Goal: Task Accomplishment & Management: Manage account settings

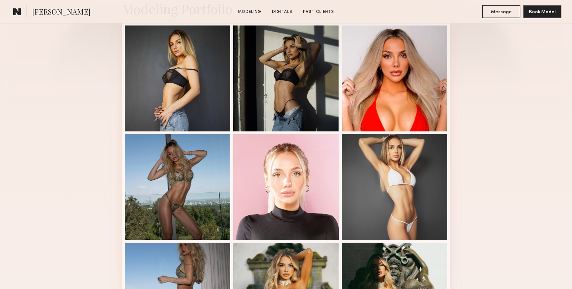
scroll to position [177, 0]
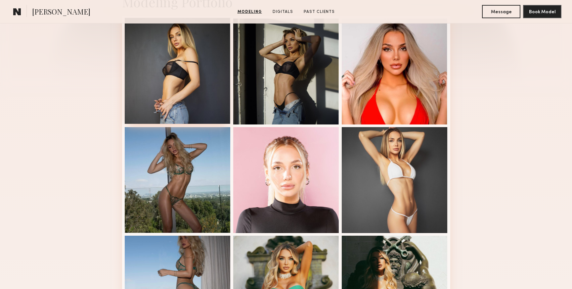
click at [193, 88] on div at bounding box center [178, 71] width 106 height 106
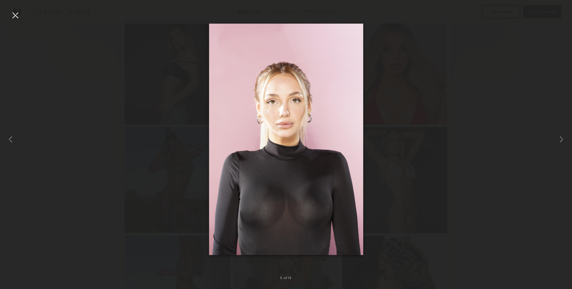
click at [17, 14] on div at bounding box center [15, 15] width 11 height 11
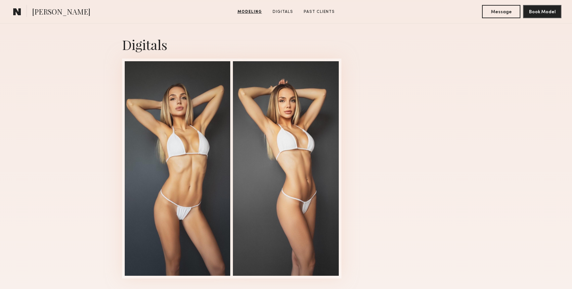
scroll to position [748, 0]
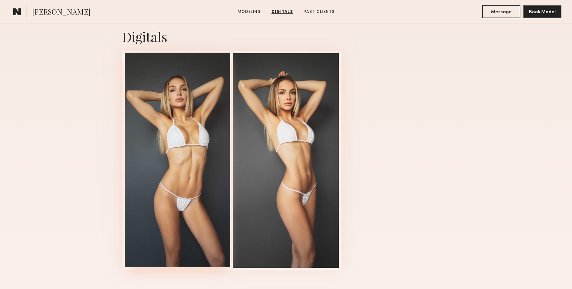
click at [168, 149] on div at bounding box center [178, 160] width 106 height 214
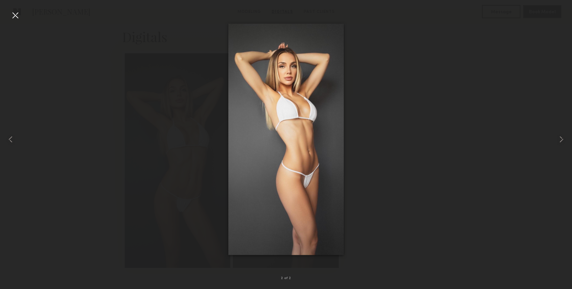
click at [14, 14] on div at bounding box center [15, 15] width 11 height 11
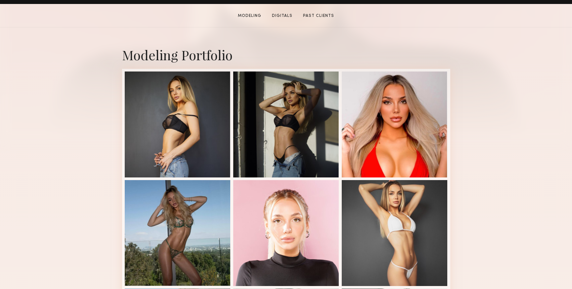
scroll to position [132, 0]
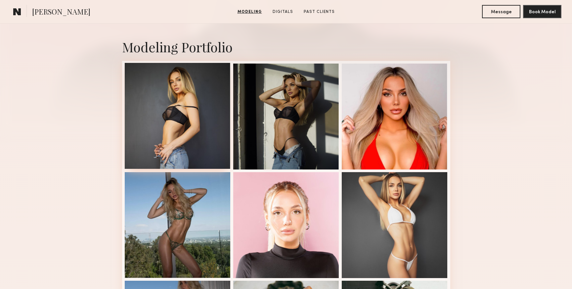
click at [171, 127] on div at bounding box center [178, 116] width 106 height 106
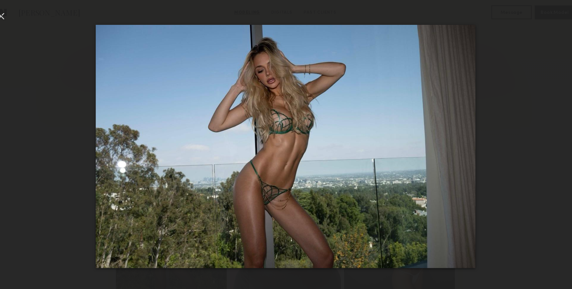
click at [16, 14] on div at bounding box center [15, 15] width 11 height 11
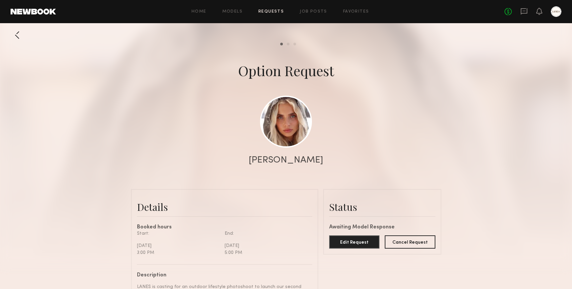
scroll to position [227, 0]
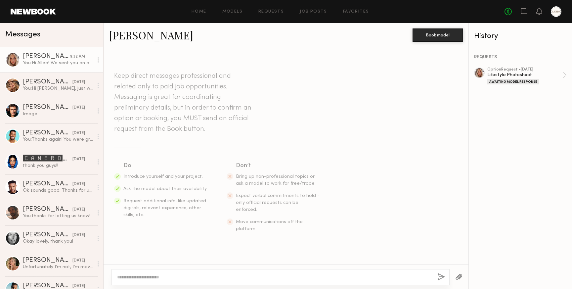
scroll to position [69, 0]
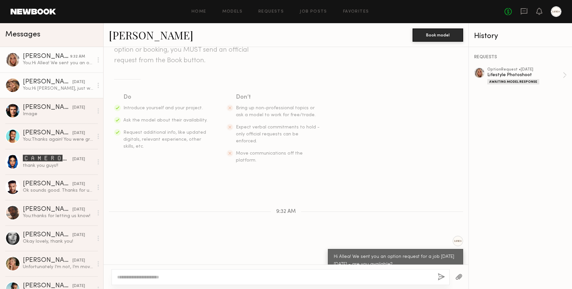
click at [47, 86] on div "You: Hi Anna, just wanted to follow up - are you able to send us those 3 selfie…" at bounding box center [58, 88] width 70 height 6
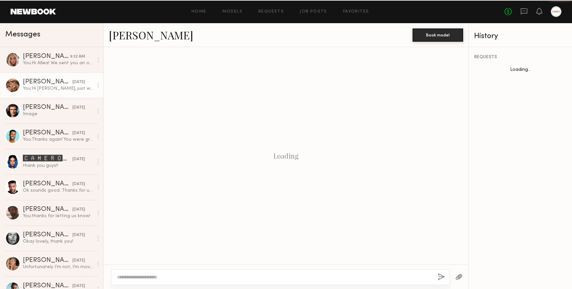
scroll to position [145, 0]
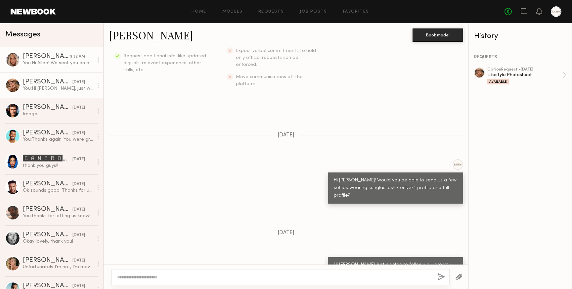
click at [41, 61] on div "You: Hi Allea! We sent you an option request for a job on Monday 10/13 - are yo…" at bounding box center [58, 63] width 70 height 6
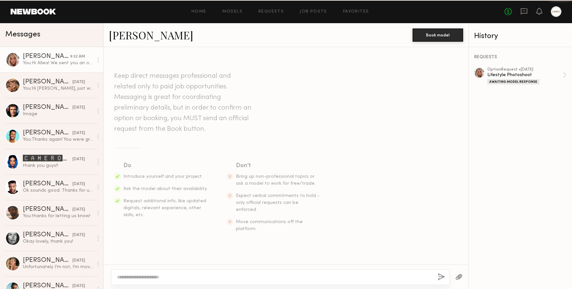
scroll to position [69, 0]
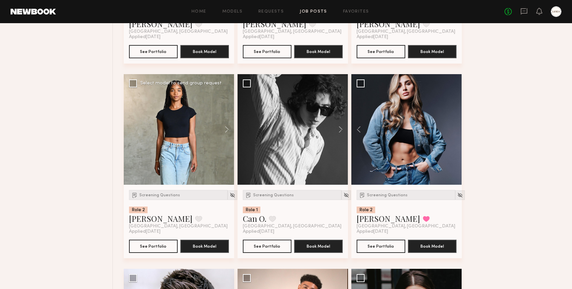
scroll to position [3341, 0]
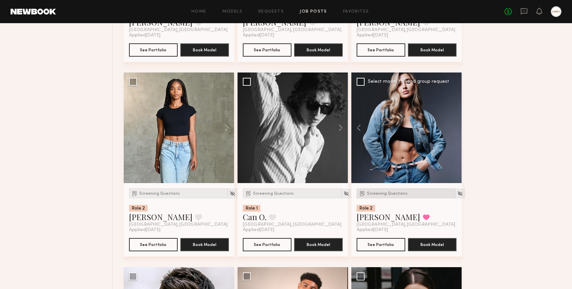
click at [375, 196] on span "Screening Questions" at bounding box center [387, 194] width 41 height 4
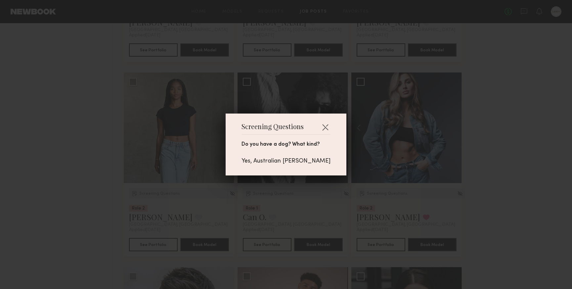
click at [431, 202] on div "Screening Questions Do you have a dog? What kind? Yes, Australian Sheppard" at bounding box center [286, 144] width 572 height 289
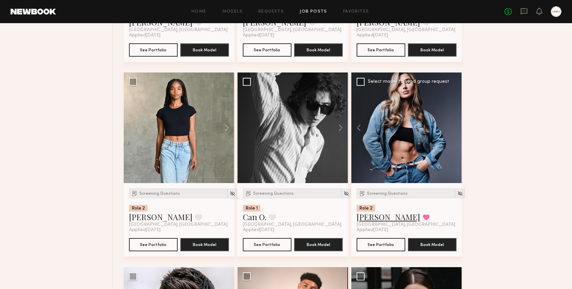
click at [370, 221] on link "Serena M." at bounding box center [389, 216] width 64 height 11
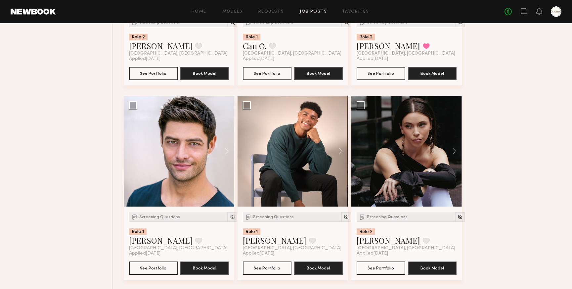
scroll to position [3516, 0]
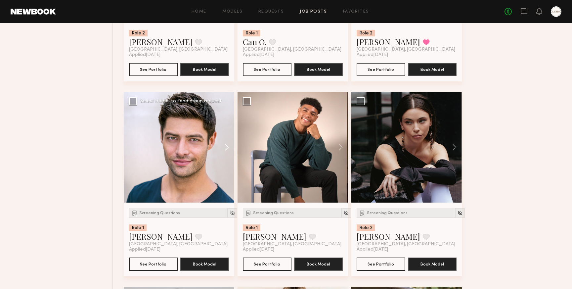
click at [224, 148] on button at bounding box center [223, 147] width 21 height 111
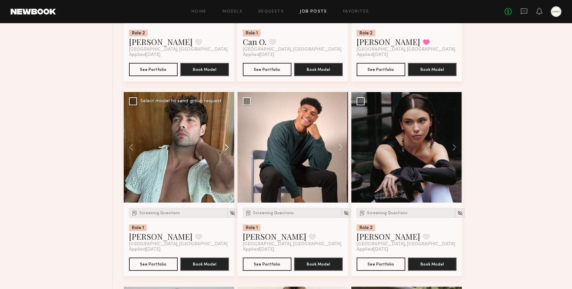
click at [224, 148] on button at bounding box center [223, 147] width 21 height 111
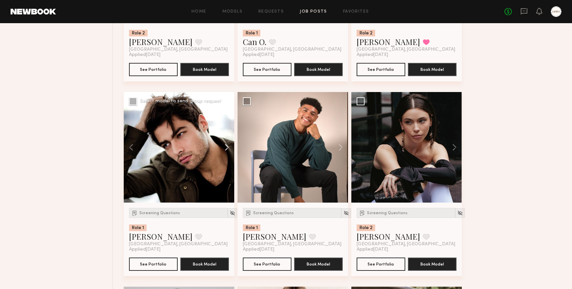
click at [227, 150] on button at bounding box center [223, 147] width 21 height 111
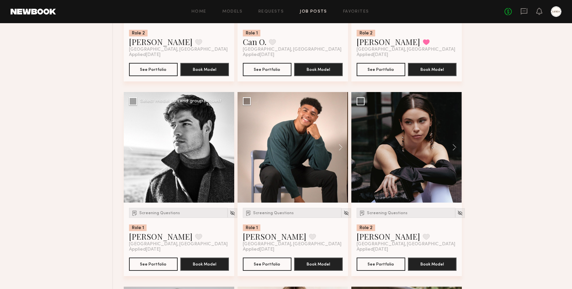
click at [227, 150] on div at bounding box center [179, 147] width 111 height 111
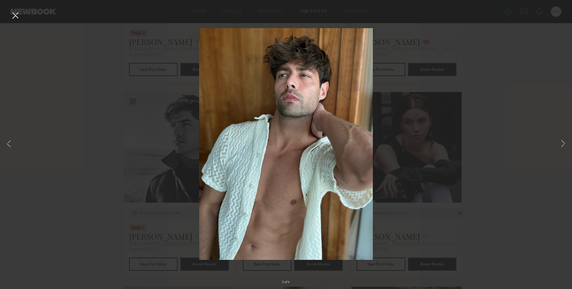
click at [15, 15] on button at bounding box center [15, 16] width 11 height 12
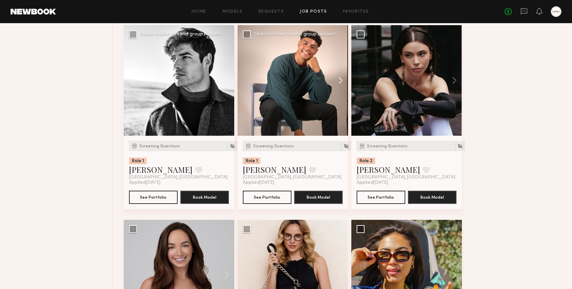
scroll to position [3576, 0]
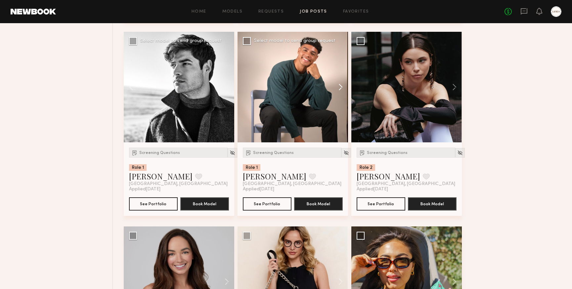
click at [341, 87] on button at bounding box center [337, 87] width 21 height 111
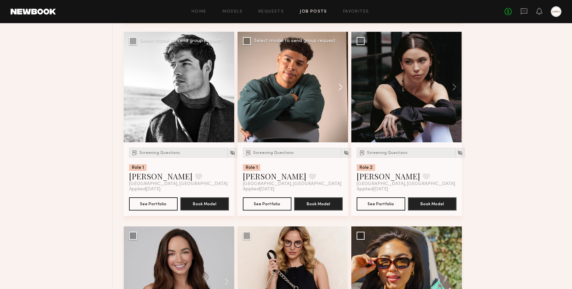
click at [341, 87] on button at bounding box center [337, 87] width 21 height 111
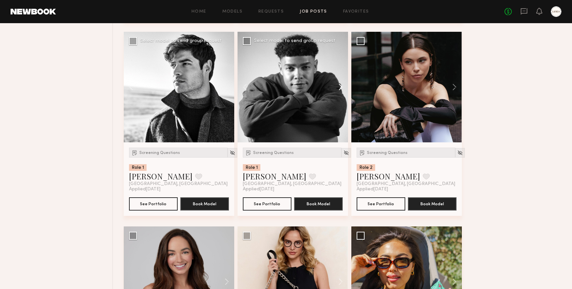
click at [341, 87] on button at bounding box center [337, 87] width 21 height 111
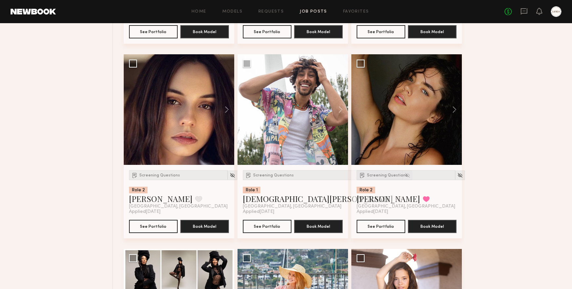
scroll to position [3943, 0]
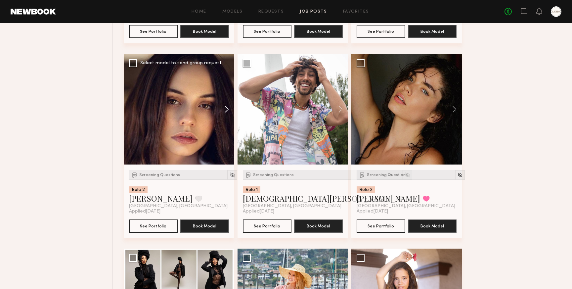
click at [226, 111] on button at bounding box center [223, 109] width 21 height 111
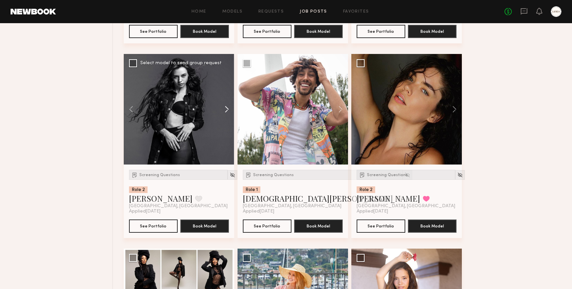
click at [226, 111] on button at bounding box center [223, 109] width 21 height 111
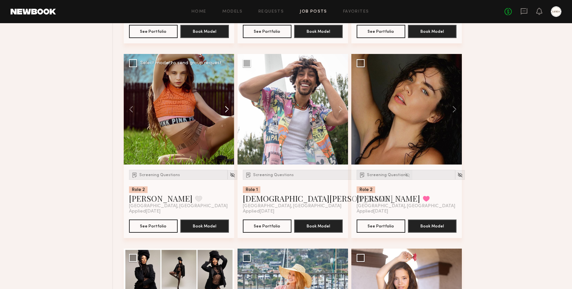
click at [226, 111] on button at bounding box center [223, 109] width 21 height 111
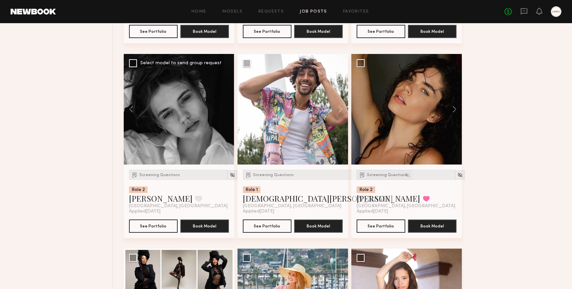
click at [226, 111] on div at bounding box center [179, 109] width 111 height 111
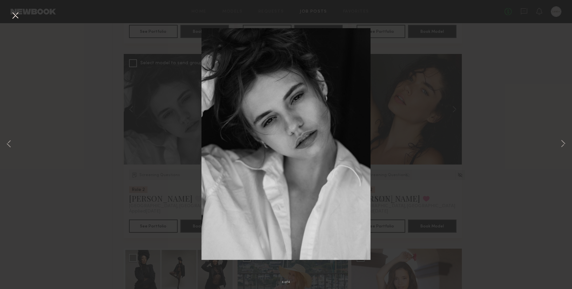
click at [14, 16] on button at bounding box center [15, 16] width 11 height 12
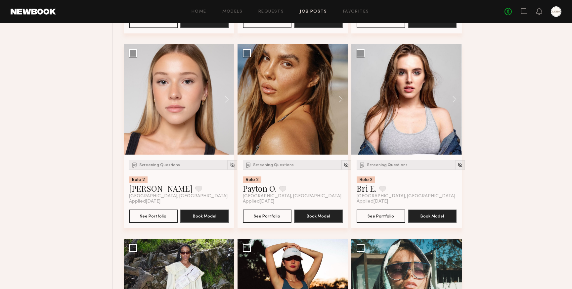
scroll to position [4730, 0]
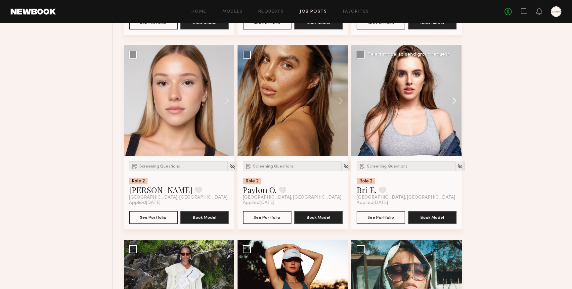
click at [456, 102] on button at bounding box center [451, 100] width 21 height 111
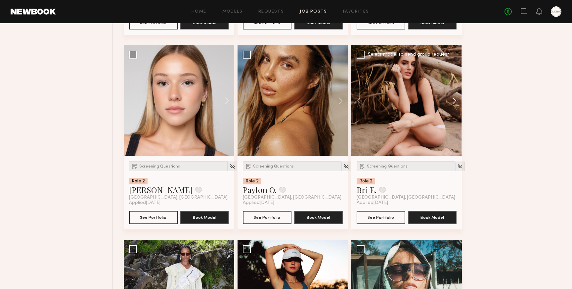
click at [456, 102] on button at bounding box center [451, 100] width 21 height 111
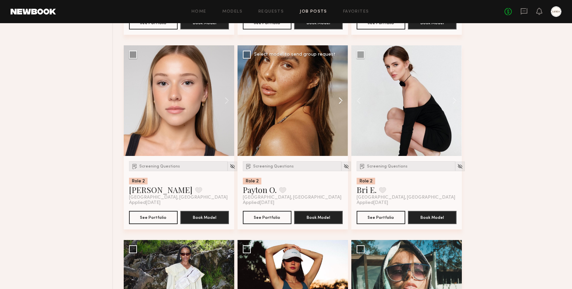
click at [341, 103] on button at bounding box center [337, 100] width 21 height 111
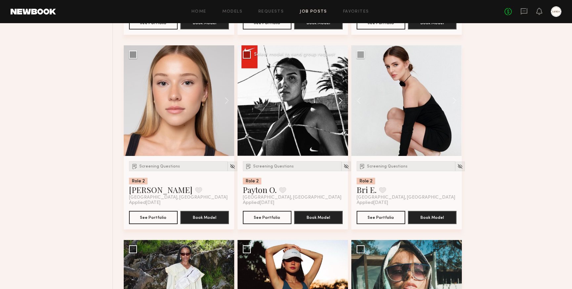
click at [341, 103] on button at bounding box center [337, 100] width 21 height 111
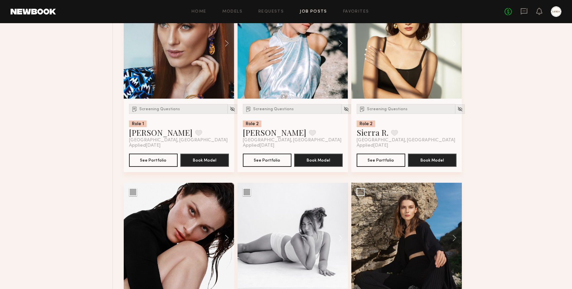
scroll to position [5490, 0]
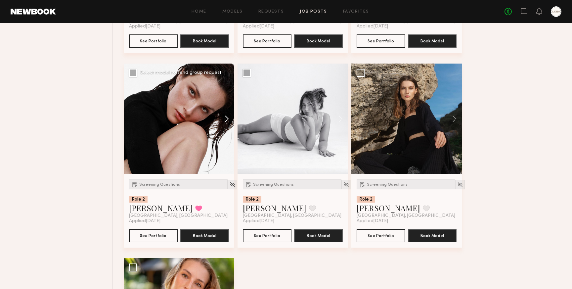
click at [227, 123] on button at bounding box center [223, 119] width 21 height 111
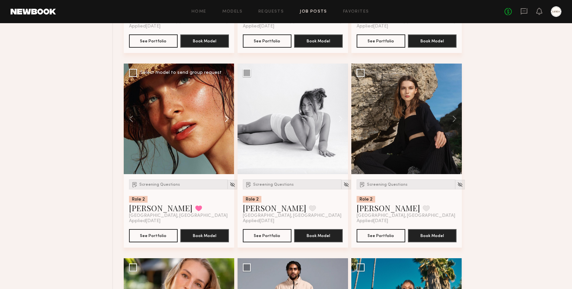
click at [227, 123] on button at bounding box center [223, 119] width 21 height 111
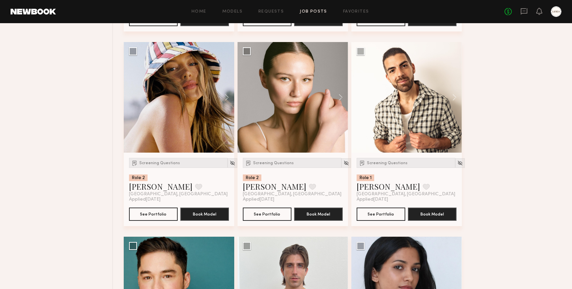
scroll to position [5902, 0]
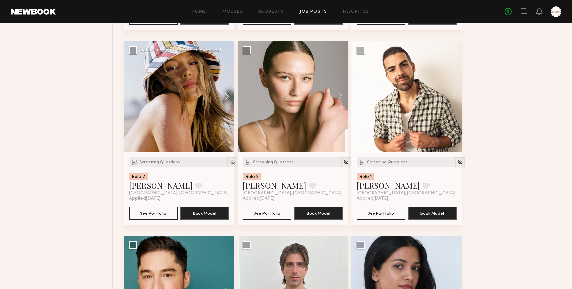
click at [227, 101] on button at bounding box center [223, 96] width 21 height 111
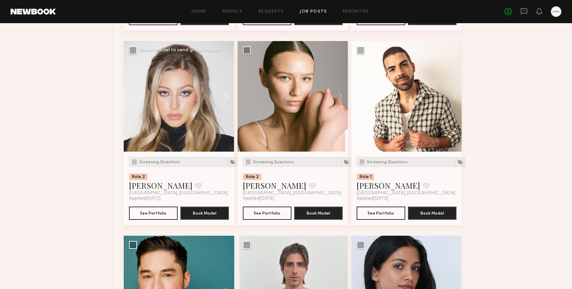
click at [227, 101] on button at bounding box center [223, 96] width 21 height 111
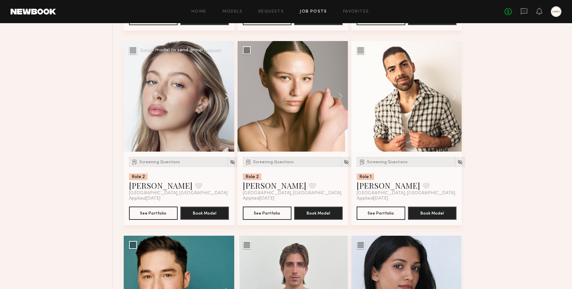
click at [227, 101] on button at bounding box center [223, 96] width 21 height 111
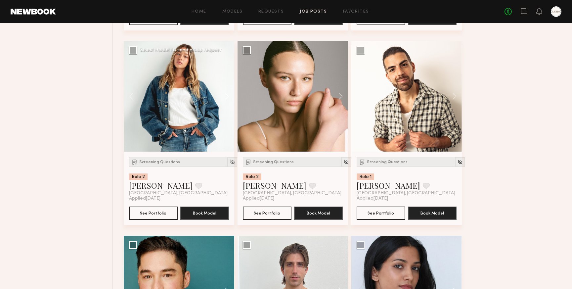
click at [227, 101] on button at bounding box center [223, 96] width 21 height 111
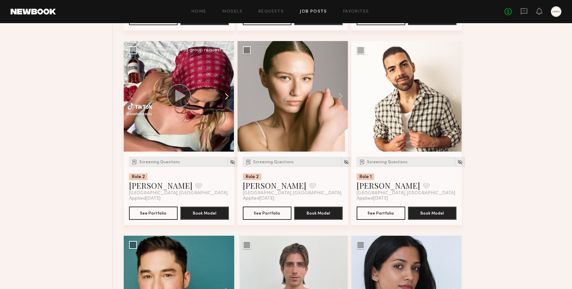
click at [227, 101] on button at bounding box center [223, 96] width 21 height 111
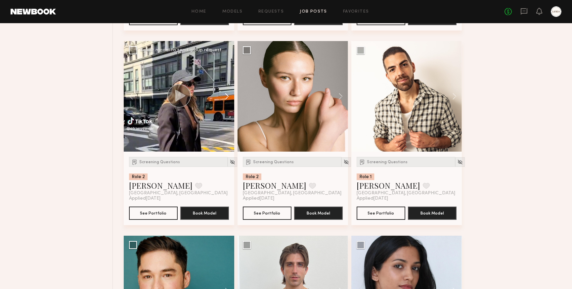
click at [228, 101] on button at bounding box center [223, 96] width 21 height 111
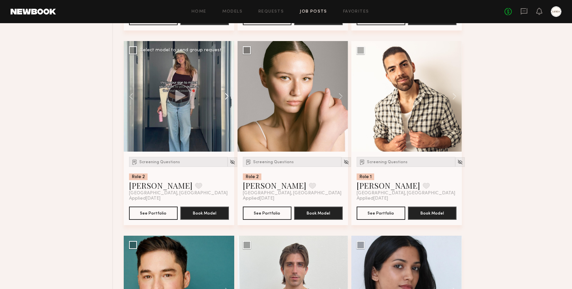
click at [228, 101] on button at bounding box center [223, 96] width 21 height 111
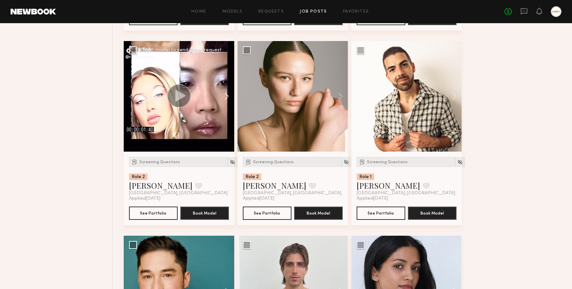
click at [228, 101] on button at bounding box center [223, 96] width 21 height 111
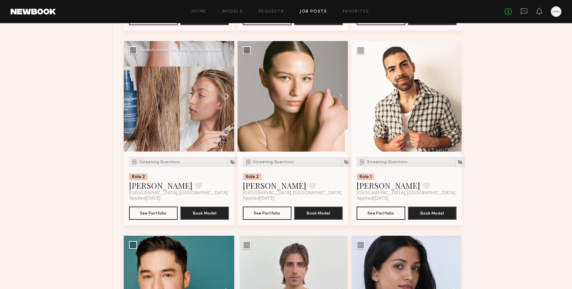
click at [228, 101] on button at bounding box center [223, 96] width 21 height 111
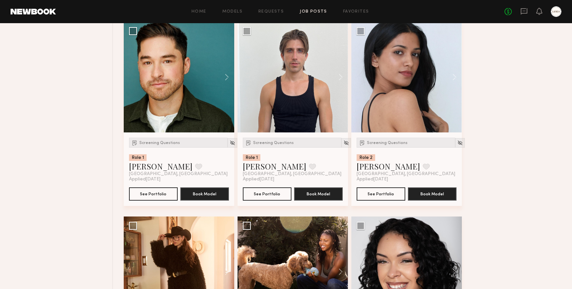
scroll to position [6113, 0]
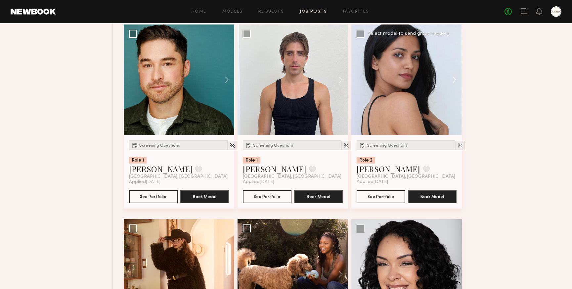
click at [458, 84] on button at bounding box center [451, 79] width 21 height 111
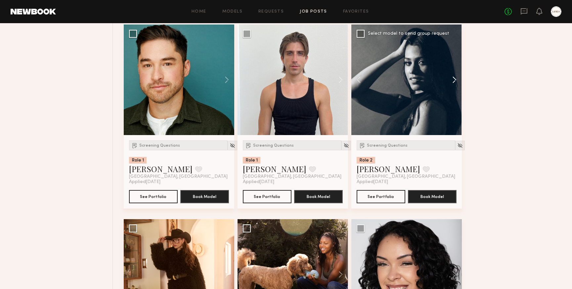
click at [458, 84] on button at bounding box center [451, 79] width 21 height 111
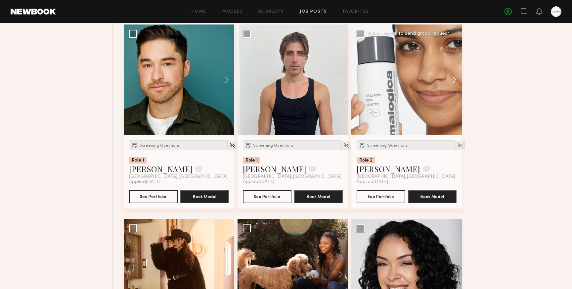
click at [455, 84] on button at bounding box center [451, 79] width 21 height 111
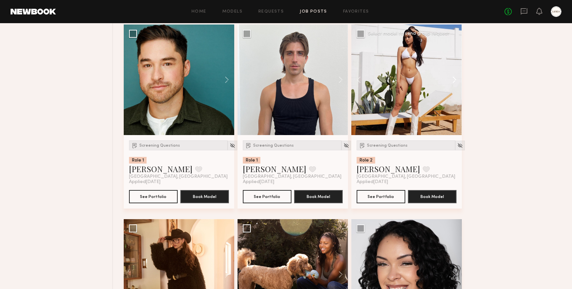
click at [455, 85] on button at bounding box center [451, 79] width 21 height 111
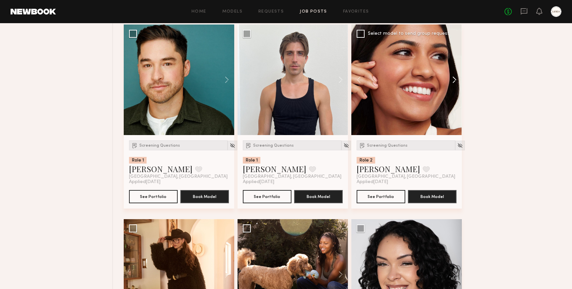
click at [455, 85] on button at bounding box center [451, 79] width 21 height 111
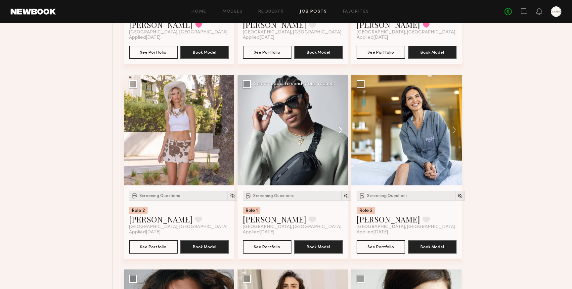
scroll to position [7045, 0]
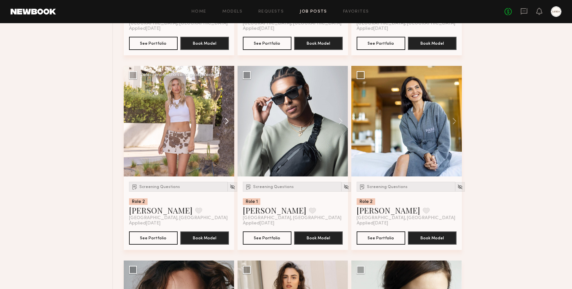
click at [226, 123] on button at bounding box center [223, 121] width 21 height 111
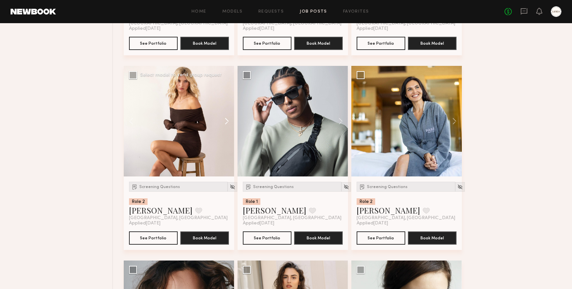
click at [226, 123] on button at bounding box center [223, 121] width 21 height 111
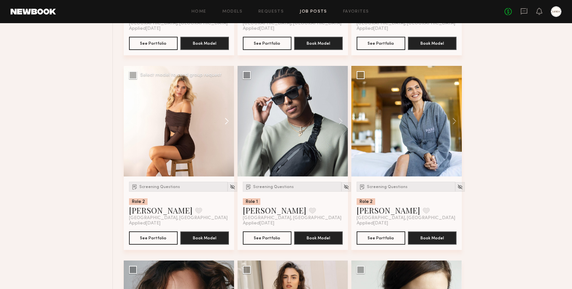
click at [225, 126] on button at bounding box center [223, 121] width 21 height 111
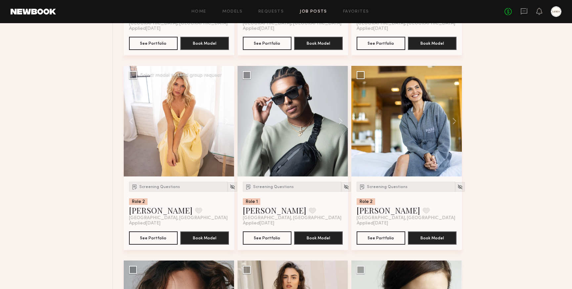
click at [225, 126] on button at bounding box center [223, 121] width 21 height 111
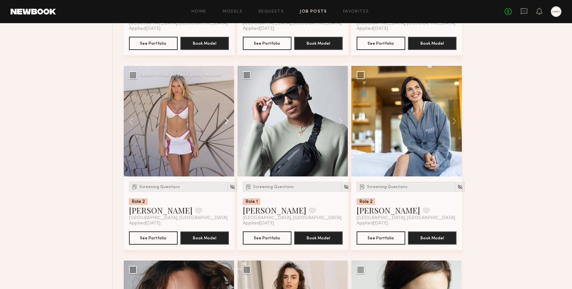
click at [225, 126] on button at bounding box center [223, 121] width 21 height 111
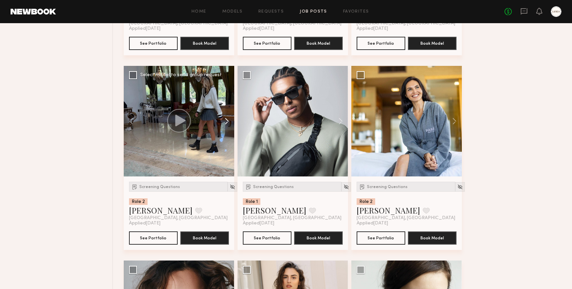
click at [225, 126] on button at bounding box center [223, 121] width 21 height 111
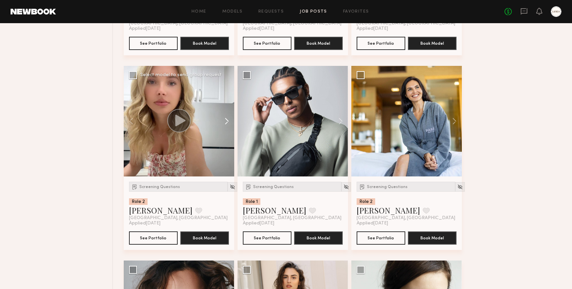
click at [225, 126] on button at bounding box center [223, 121] width 21 height 111
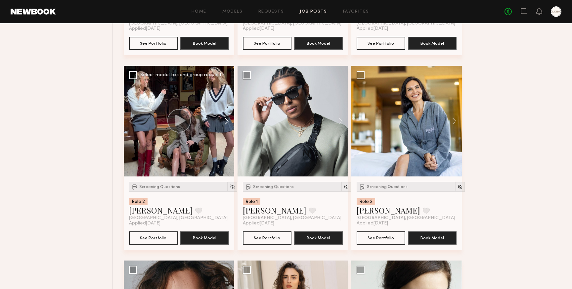
click at [225, 126] on button at bounding box center [223, 121] width 21 height 111
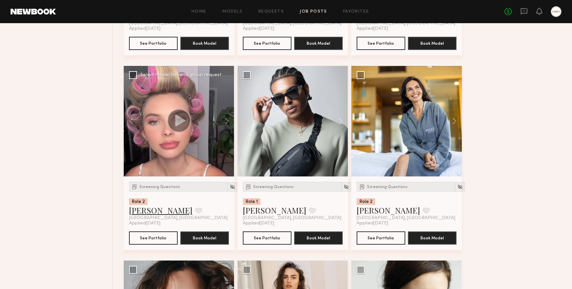
click at [154, 215] on link "Weronika R." at bounding box center [161, 210] width 64 height 11
click at [342, 128] on button at bounding box center [337, 121] width 21 height 111
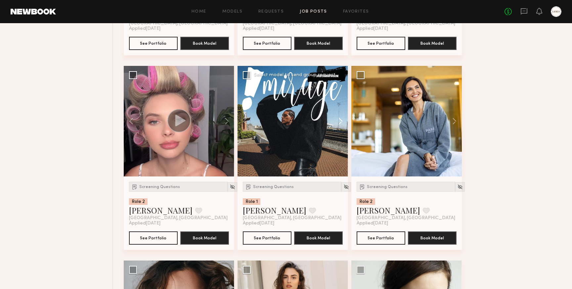
click at [342, 128] on button at bounding box center [337, 121] width 21 height 111
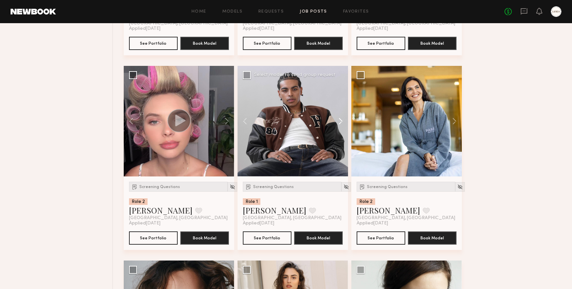
click at [342, 128] on button at bounding box center [337, 121] width 21 height 111
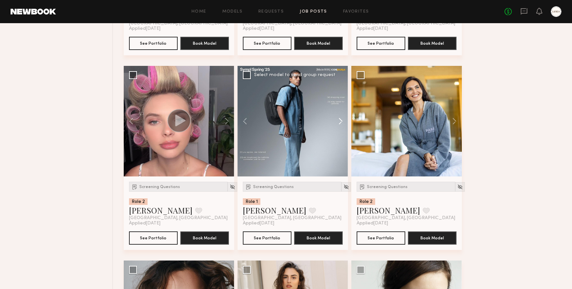
click at [342, 128] on button at bounding box center [337, 121] width 21 height 111
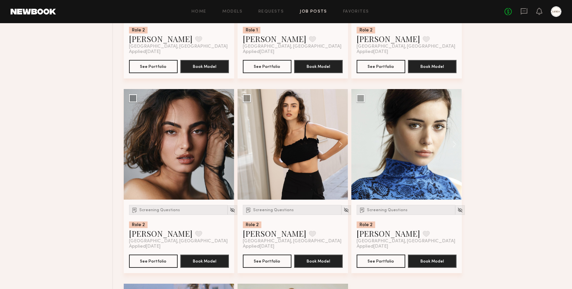
scroll to position [7217, 0]
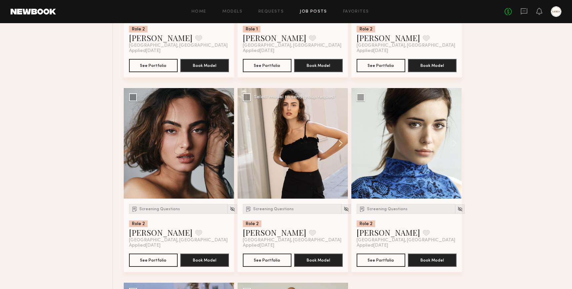
click at [343, 149] on button at bounding box center [337, 143] width 21 height 111
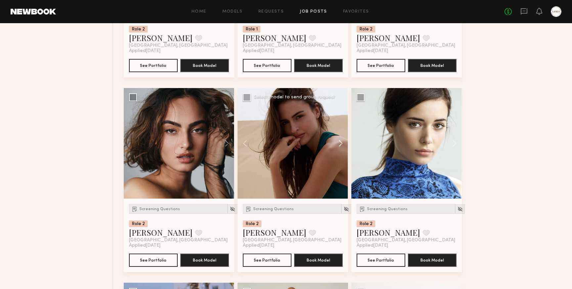
click at [343, 149] on button at bounding box center [337, 143] width 21 height 111
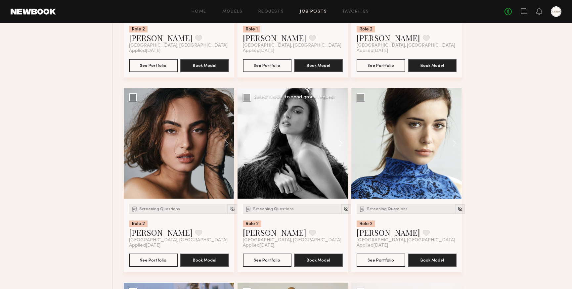
click at [343, 149] on button at bounding box center [337, 143] width 21 height 111
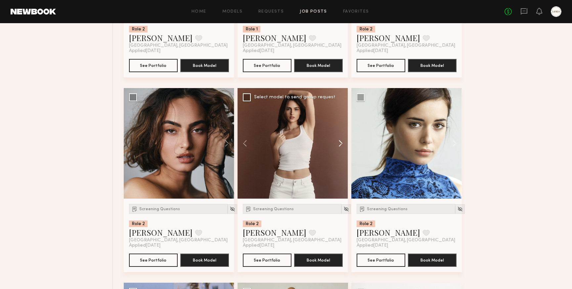
click at [343, 149] on button at bounding box center [337, 143] width 21 height 111
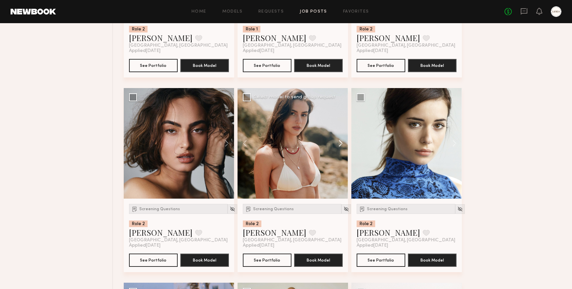
click at [343, 149] on button at bounding box center [337, 143] width 21 height 111
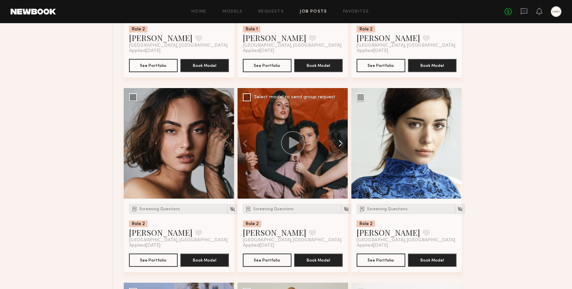
click at [343, 149] on button at bounding box center [337, 143] width 21 height 111
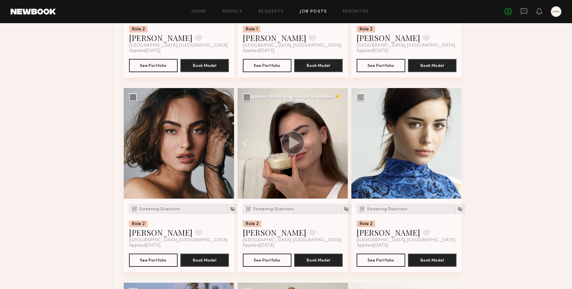
click at [244, 147] on button at bounding box center [248, 143] width 21 height 111
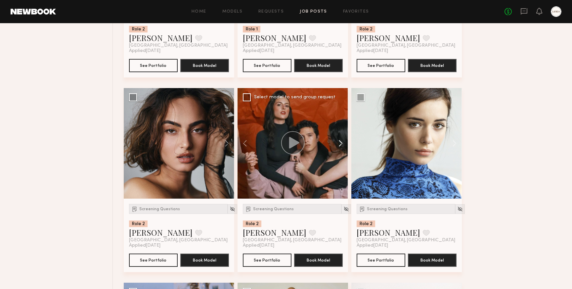
click at [340, 150] on button at bounding box center [337, 143] width 21 height 111
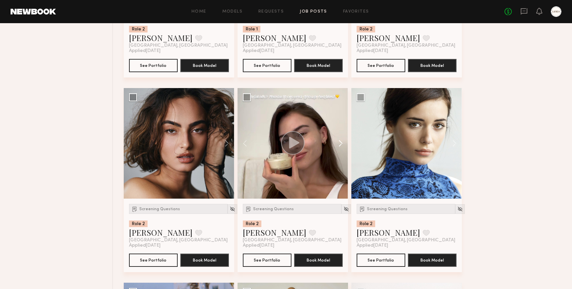
click at [340, 150] on button at bounding box center [337, 143] width 21 height 111
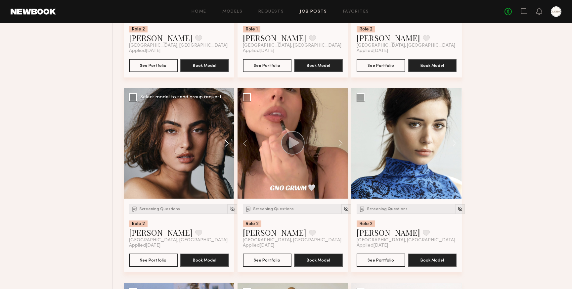
click at [225, 145] on button at bounding box center [223, 143] width 21 height 111
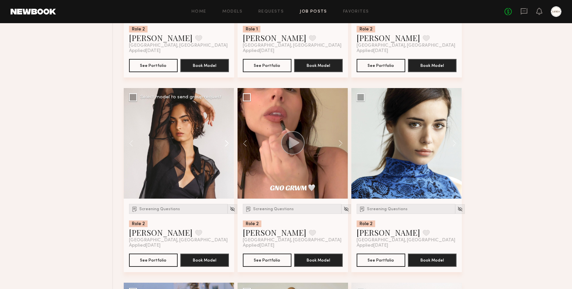
click at [227, 151] on button at bounding box center [223, 143] width 21 height 111
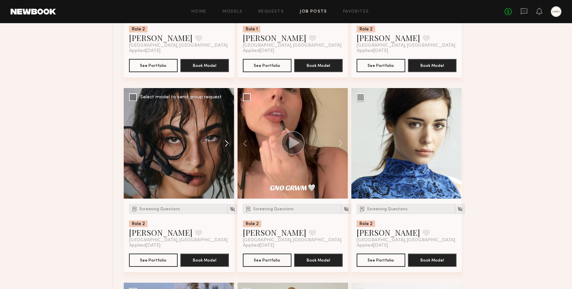
click at [227, 151] on button at bounding box center [223, 143] width 21 height 111
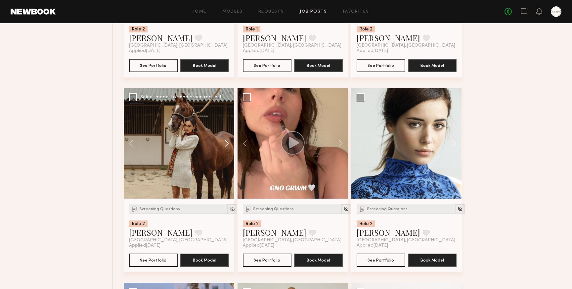
click at [227, 151] on button at bounding box center [223, 143] width 21 height 111
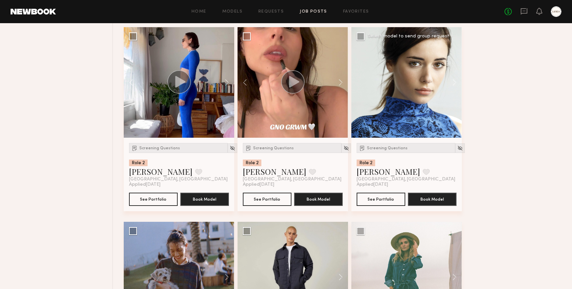
scroll to position [7276, 0]
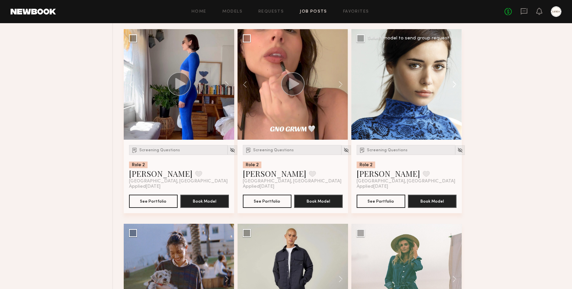
click at [454, 90] on button at bounding box center [451, 84] width 21 height 111
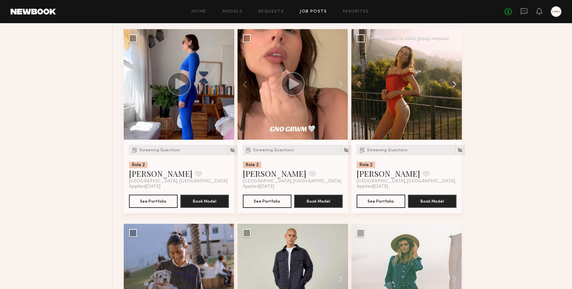
click at [454, 90] on button at bounding box center [451, 84] width 21 height 111
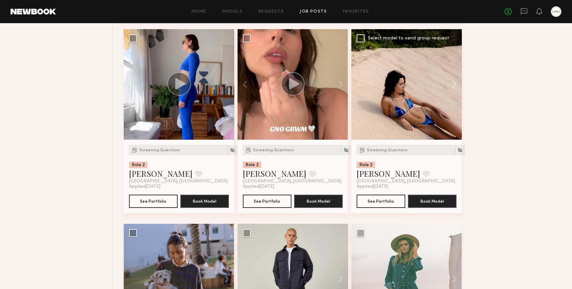
click at [454, 91] on button at bounding box center [451, 84] width 21 height 111
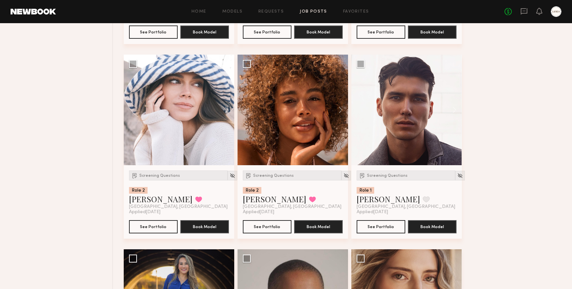
scroll to position [8029, 0]
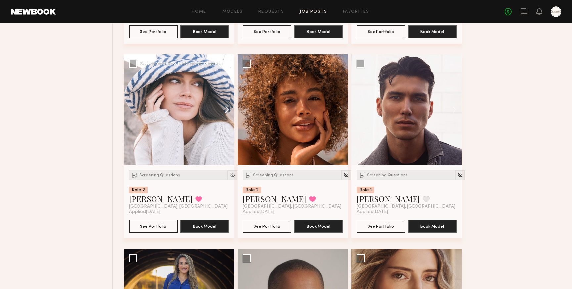
click at [226, 115] on button at bounding box center [223, 109] width 21 height 111
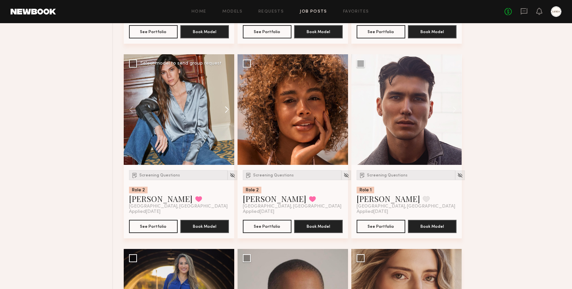
click at [226, 115] on button at bounding box center [223, 109] width 21 height 111
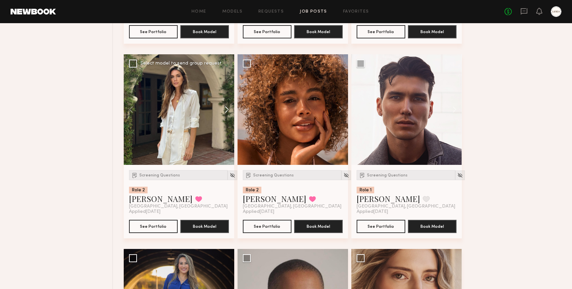
click at [226, 115] on button at bounding box center [223, 109] width 21 height 111
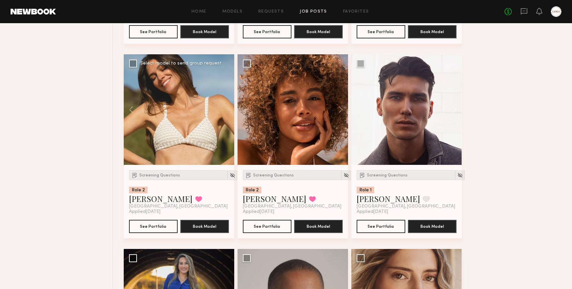
click at [226, 115] on div at bounding box center [179, 109] width 111 height 111
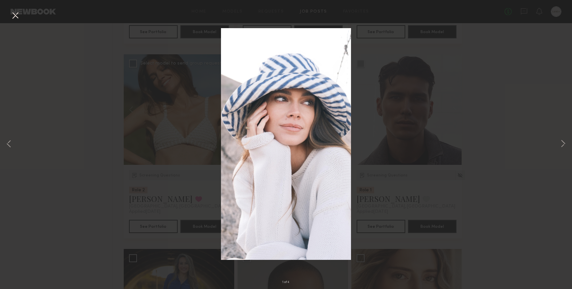
click at [14, 16] on button at bounding box center [15, 16] width 11 height 12
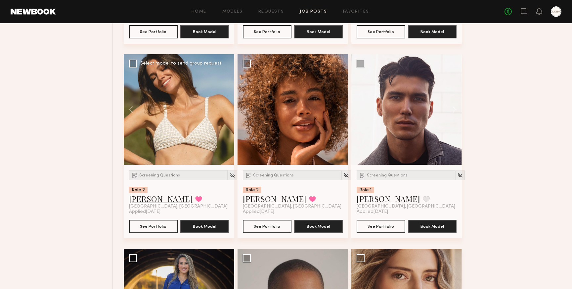
click at [147, 204] on link "Carrie A." at bounding box center [161, 198] width 64 height 11
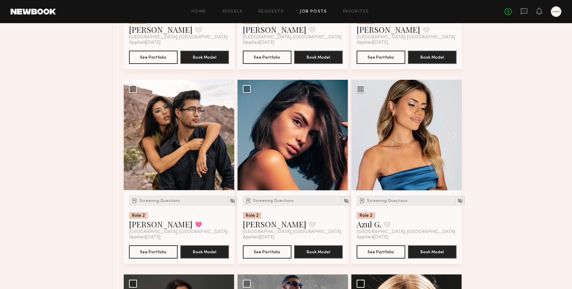
scroll to position [8599, 0]
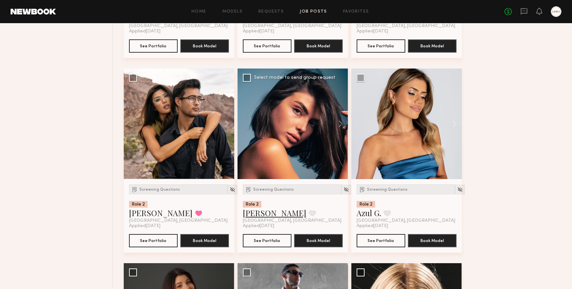
click at [253, 218] on link "Kate A." at bounding box center [275, 213] width 64 height 11
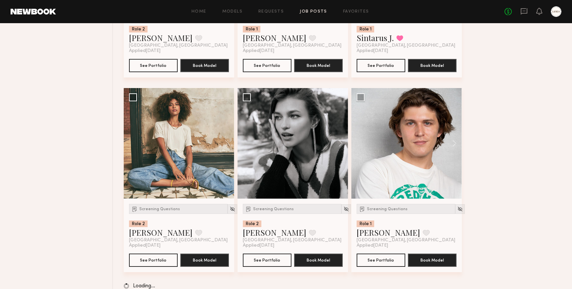
scroll to position [9172, 0]
click at [229, 144] on button at bounding box center [223, 142] width 21 height 111
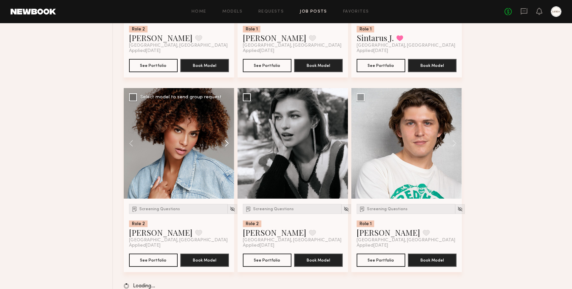
click at [229, 145] on button at bounding box center [223, 142] width 21 height 111
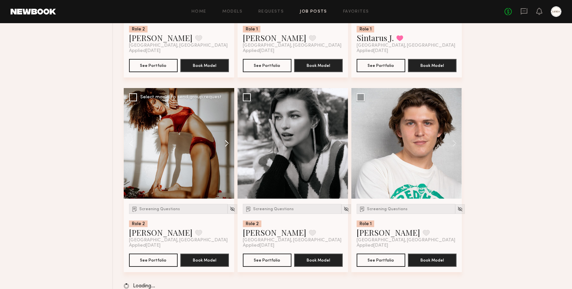
click at [229, 145] on button at bounding box center [223, 142] width 21 height 111
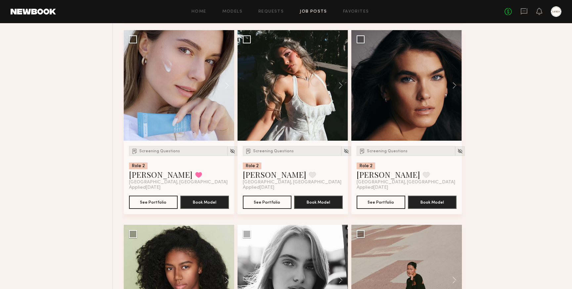
scroll to position [9622, 0]
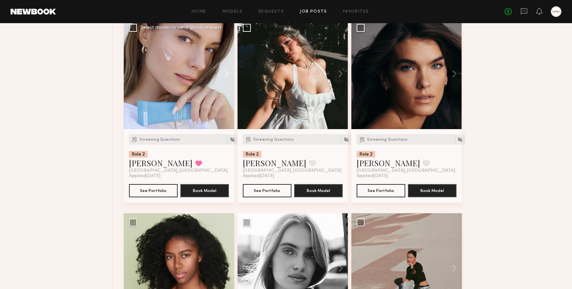
click at [228, 83] on button at bounding box center [223, 74] width 21 height 111
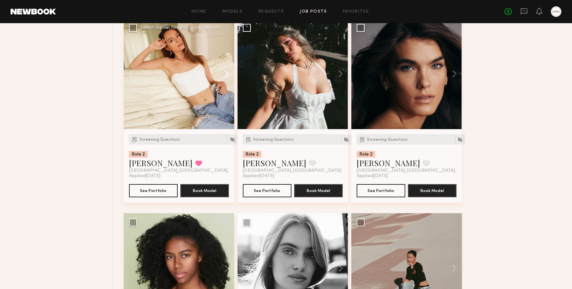
click at [228, 83] on button at bounding box center [223, 74] width 21 height 111
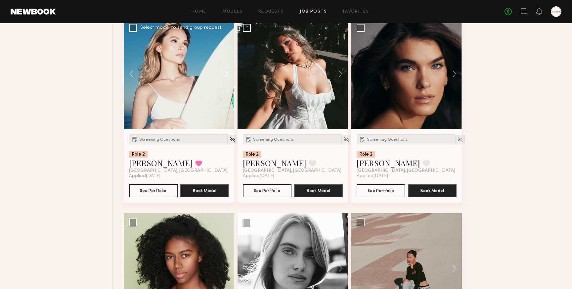
click at [228, 83] on button at bounding box center [223, 74] width 21 height 111
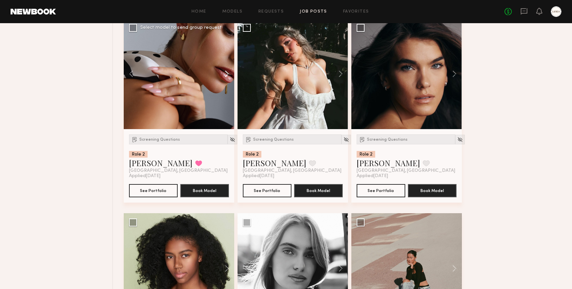
click at [228, 83] on button at bounding box center [223, 74] width 21 height 111
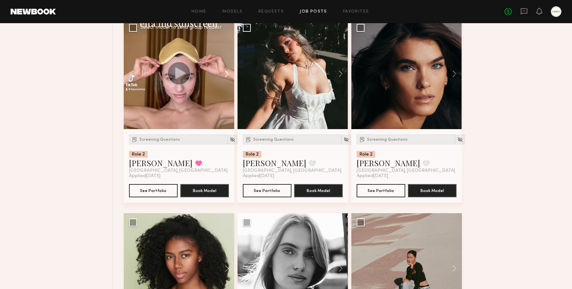
click at [228, 83] on button at bounding box center [223, 74] width 21 height 111
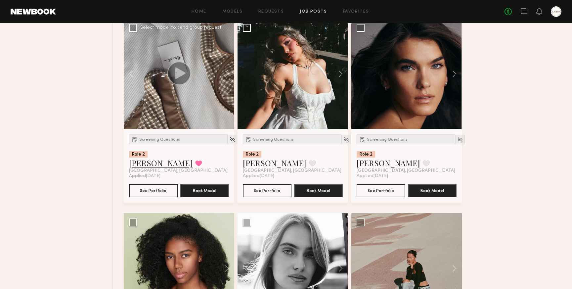
click at [154, 168] on link "Anastasiia S." at bounding box center [161, 163] width 64 height 11
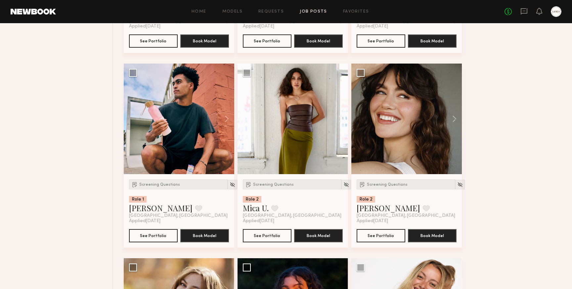
scroll to position [2143, 0]
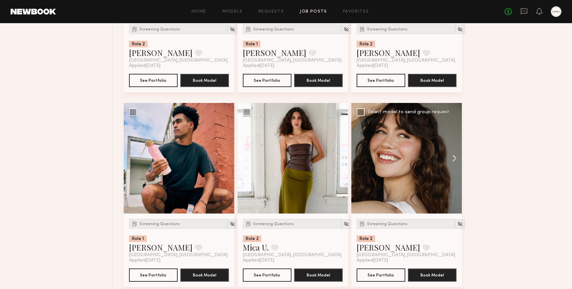
click at [454, 158] on button at bounding box center [451, 158] width 21 height 111
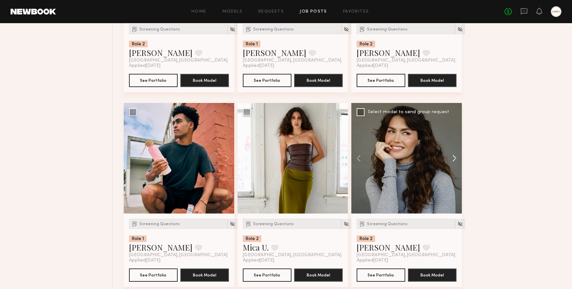
click at [454, 158] on button at bounding box center [451, 158] width 21 height 111
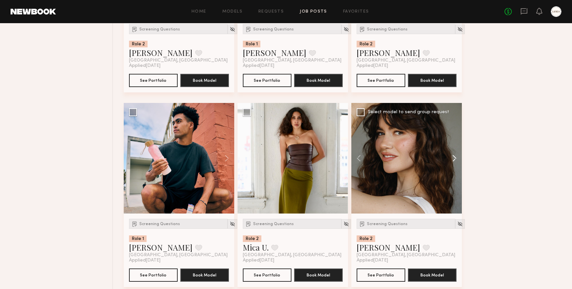
click at [454, 159] on button at bounding box center [451, 158] width 21 height 111
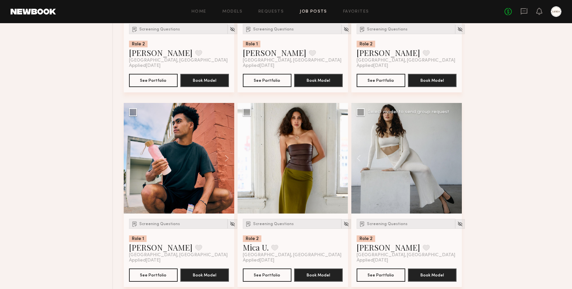
click at [454, 159] on div at bounding box center [406, 158] width 111 height 111
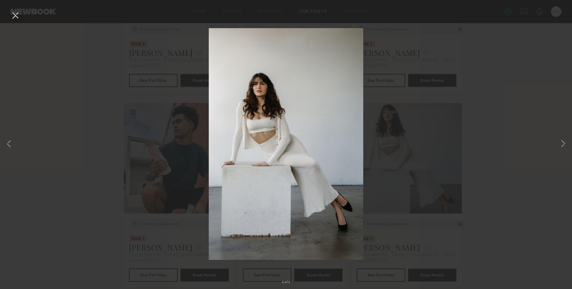
click at [81, 42] on div "4 of 4" at bounding box center [286, 144] width 572 height 289
click at [14, 16] on button at bounding box center [15, 16] width 11 height 12
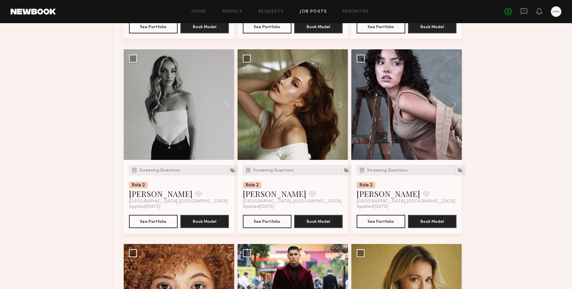
scroll to position [1801, 0]
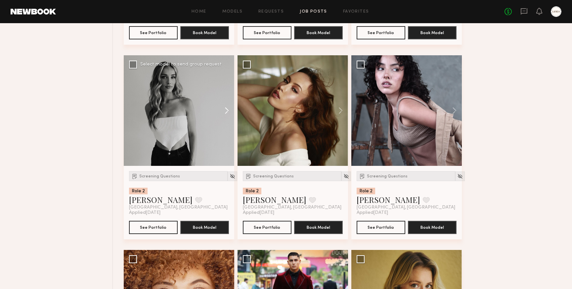
click at [229, 112] on button at bounding box center [223, 110] width 21 height 111
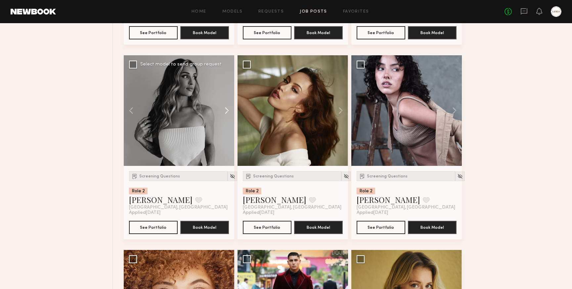
click at [229, 112] on button at bounding box center [223, 110] width 21 height 111
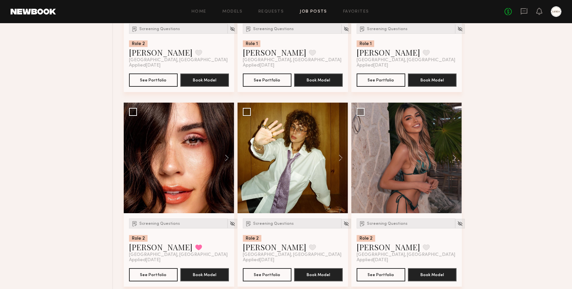
scroll to position [1567, 0]
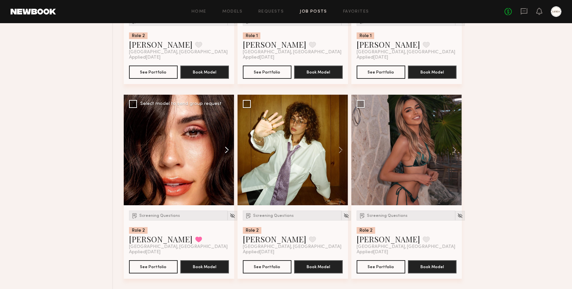
click at [226, 149] on button at bounding box center [223, 150] width 21 height 111
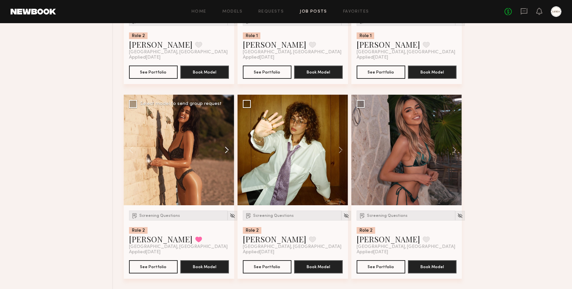
click at [226, 149] on button at bounding box center [223, 150] width 21 height 111
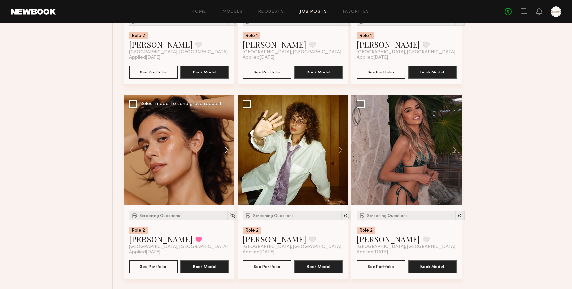
click at [226, 149] on button at bounding box center [223, 150] width 21 height 111
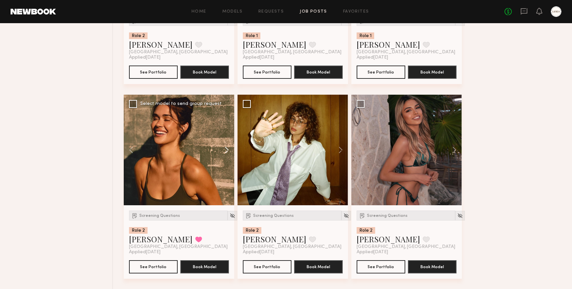
click at [226, 149] on button at bounding box center [223, 150] width 21 height 111
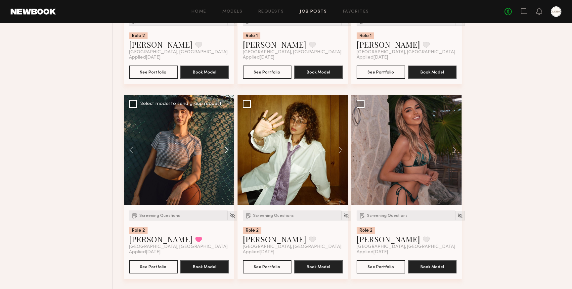
click at [226, 149] on button at bounding box center [223, 150] width 21 height 111
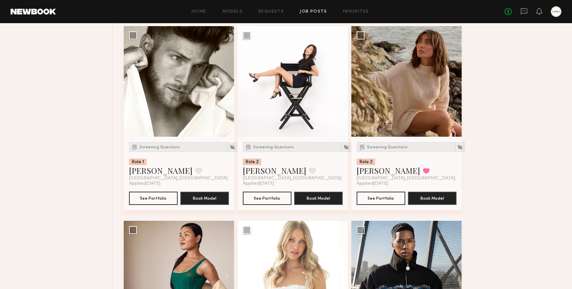
scroll to position [10582, 0]
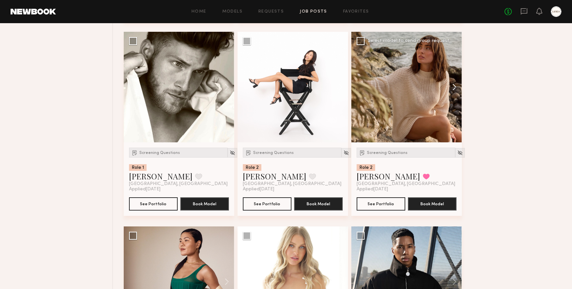
click at [455, 96] on button at bounding box center [451, 87] width 21 height 111
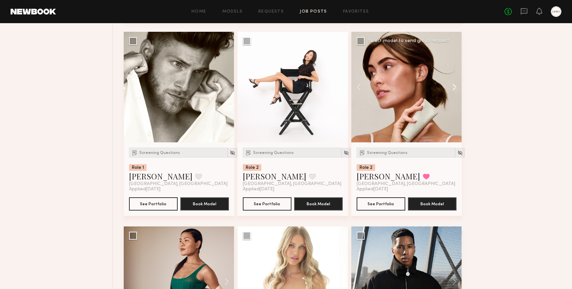
click at [455, 96] on button at bounding box center [451, 87] width 21 height 111
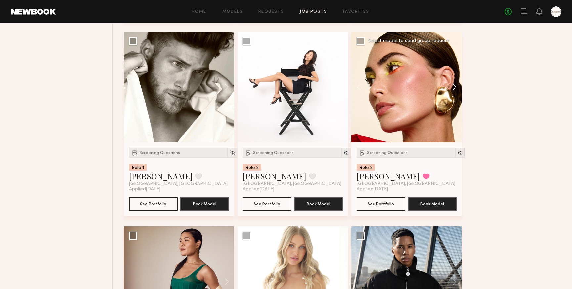
click at [455, 96] on button at bounding box center [451, 87] width 21 height 111
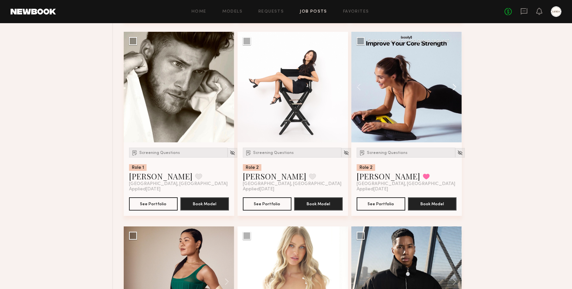
click at [455, 96] on button at bounding box center [451, 87] width 21 height 111
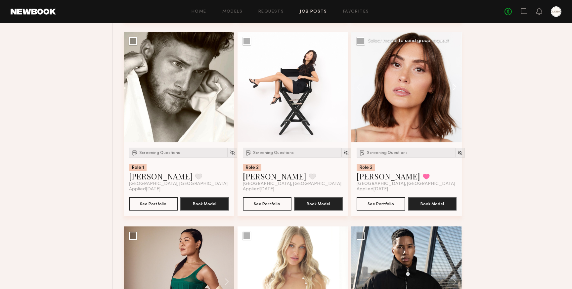
click at [455, 98] on button at bounding box center [451, 87] width 21 height 111
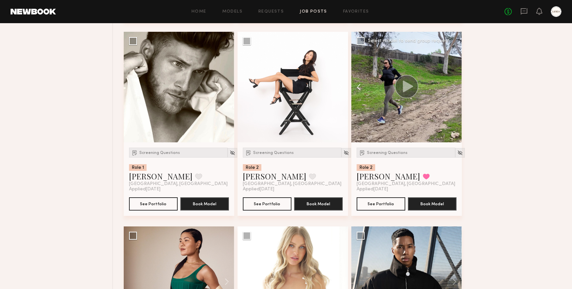
click at [361, 99] on button at bounding box center [361, 87] width 21 height 111
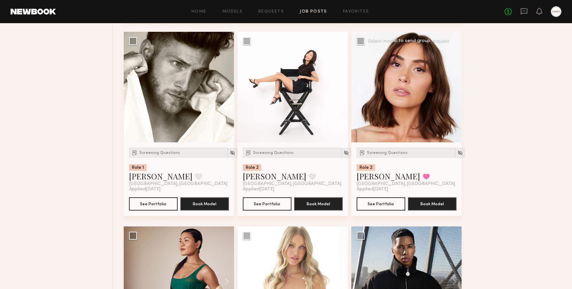
click at [361, 99] on button at bounding box center [361, 87] width 21 height 111
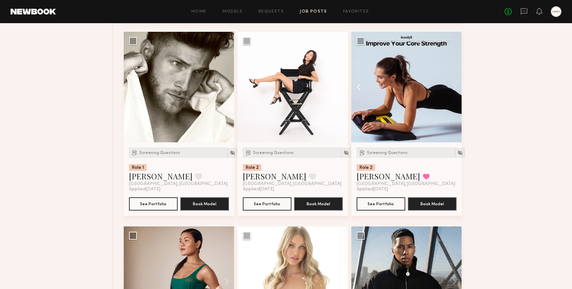
click at [361, 99] on button at bounding box center [361, 87] width 21 height 111
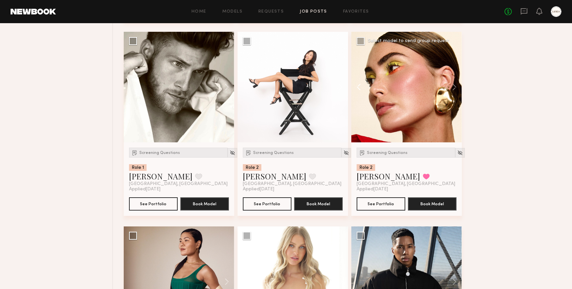
click at [361, 99] on button at bounding box center [361, 87] width 21 height 111
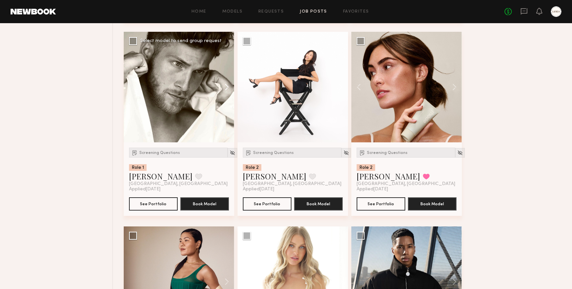
click at [226, 96] on button at bounding box center [223, 87] width 21 height 111
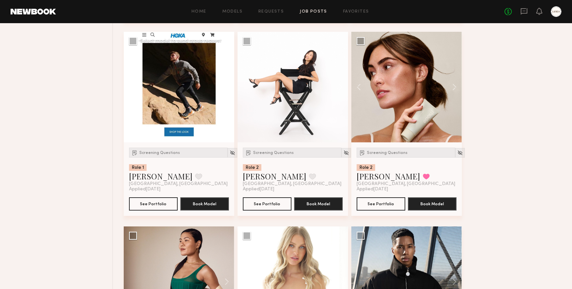
click at [226, 96] on button at bounding box center [223, 87] width 21 height 111
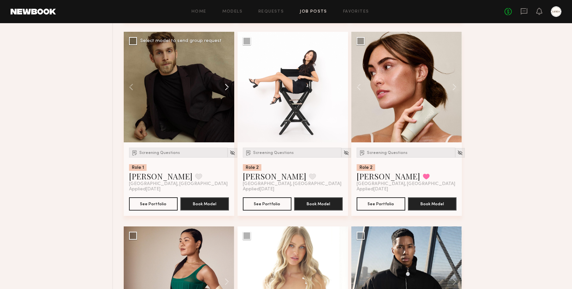
click at [226, 97] on button at bounding box center [223, 87] width 21 height 111
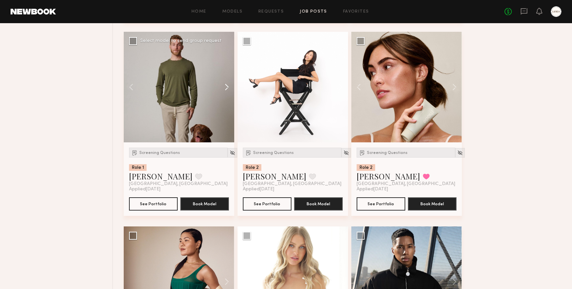
click at [225, 98] on button at bounding box center [223, 87] width 21 height 111
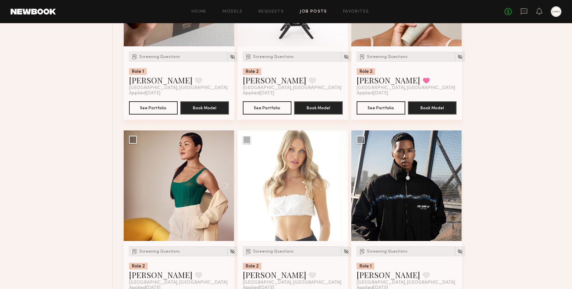
scroll to position [10684, 0]
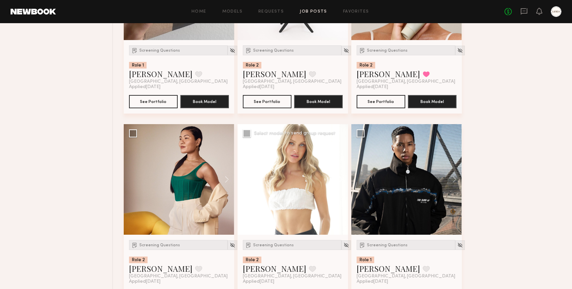
click at [342, 190] on button at bounding box center [337, 179] width 21 height 111
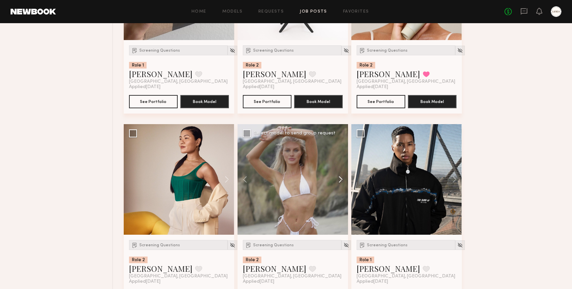
click at [342, 190] on button at bounding box center [337, 179] width 21 height 111
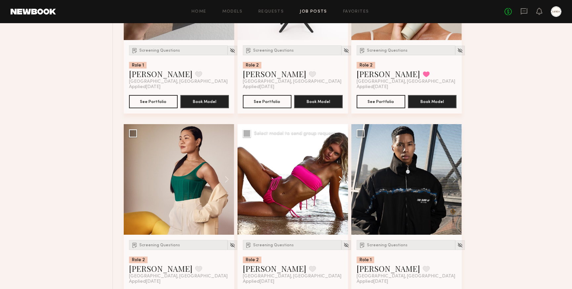
click at [342, 190] on button at bounding box center [337, 179] width 21 height 111
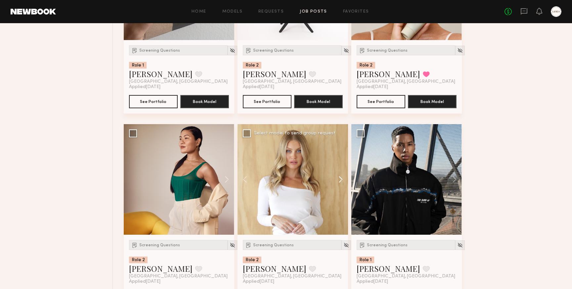
click at [342, 190] on button at bounding box center [337, 179] width 21 height 111
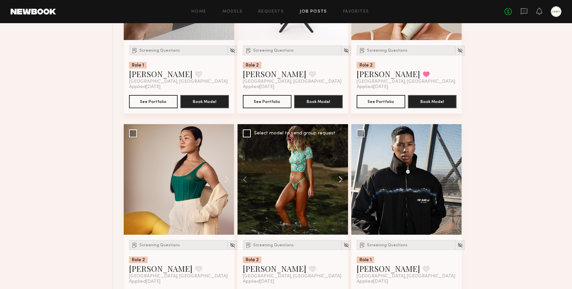
click at [342, 190] on button at bounding box center [337, 179] width 21 height 111
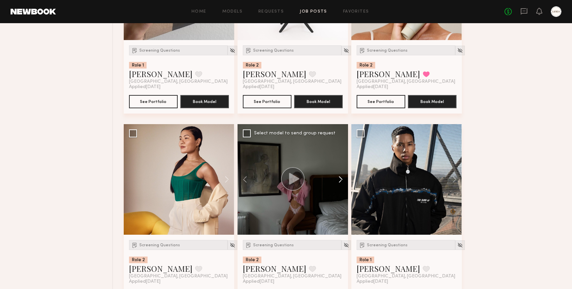
click at [342, 190] on button at bounding box center [337, 179] width 21 height 111
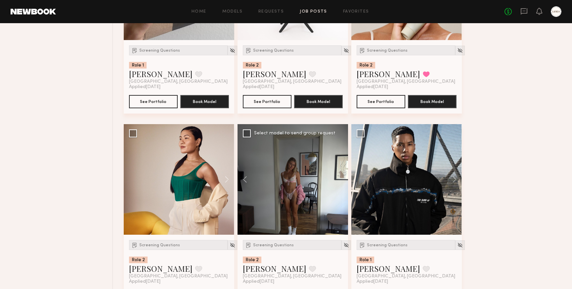
click at [342, 190] on div at bounding box center [293, 179] width 111 height 111
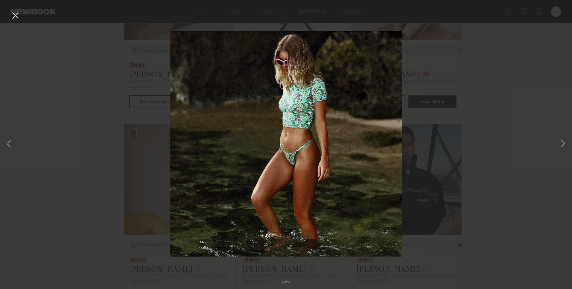
click at [15, 16] on button at bounding box center [15, 16] width 11 height 12
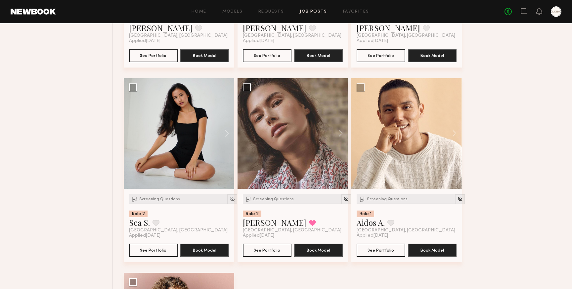
scroll to position [10931, 0]
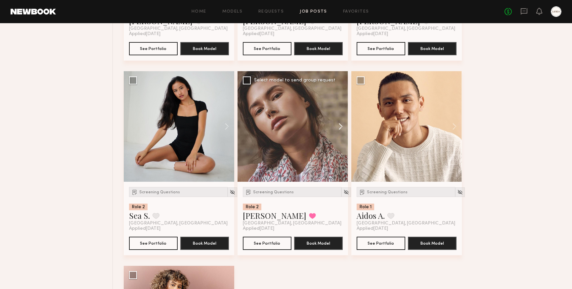
click at [341, 135] on button at bounding box center [337, 126] width 21 height 111
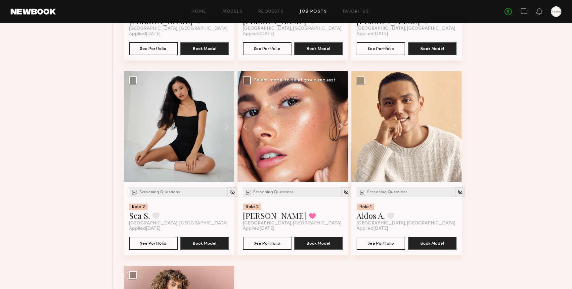
click at [341, 135] on button at bounding box center [337, 126] width 21 height 111
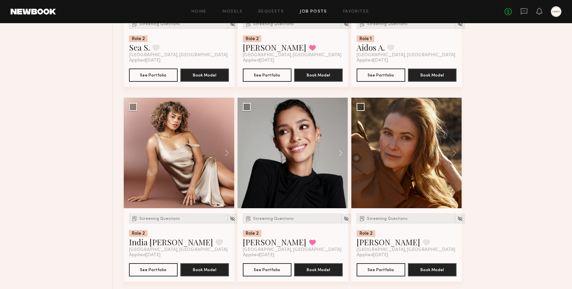
scroll to position [11104, 0]
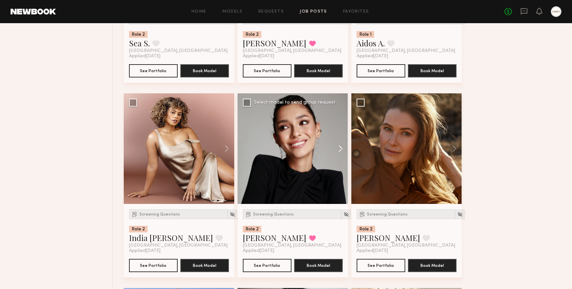
click at [343, 154] on button at bounding box center [337, 148] width 21 height 111
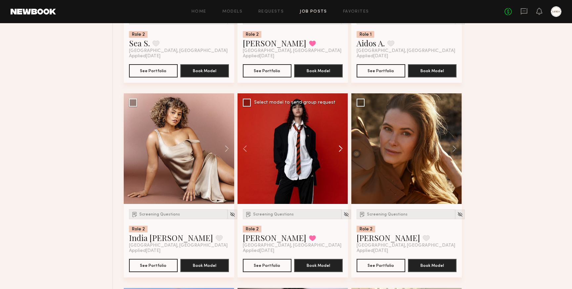
click at [343, 154] on button at bounding box center [337, 148] width 21 height 111
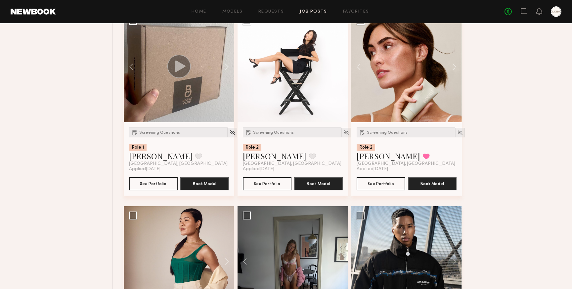
scroll to position [10626, 0]
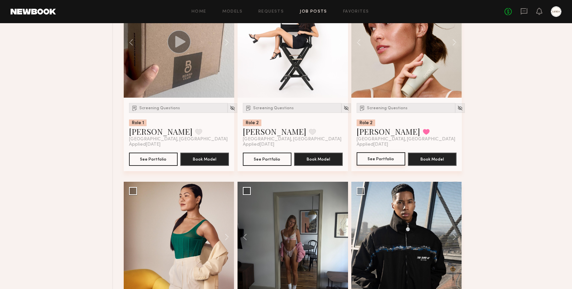
click at [381, 165] on button "See Portfolio" at bounding box center [381, 158] width 49 height 13
click at [391, 113] on div "Screening Questions" at bounding box center [406, 108] width 99 height 10
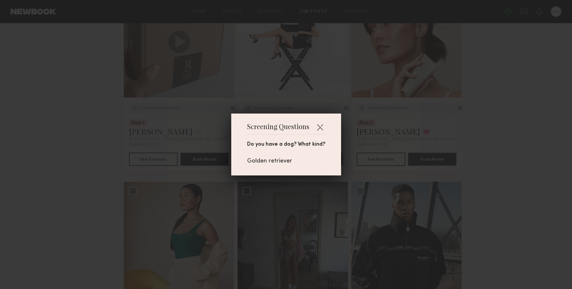
click at [394, 122] on div "Screening Questions Do you have a dog? What kind? Golden retriever" at bounding box center [286, 144] width 572 height 289
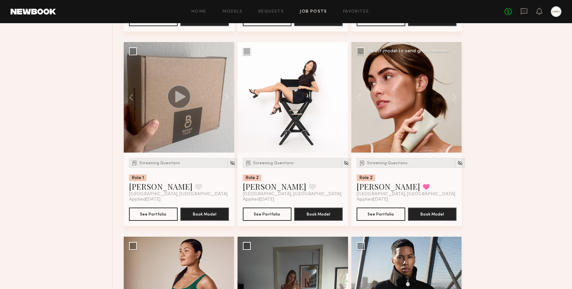
scroll to position [10570, 0]
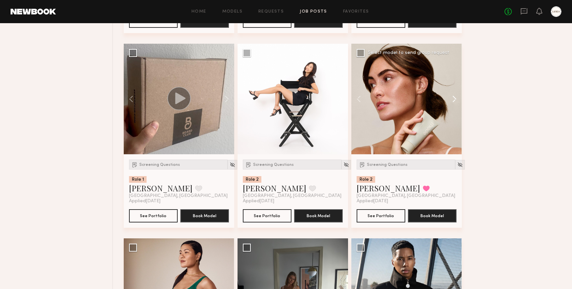
click at [453, 108] on button at bounding box center [451, 99] width 21 height 111
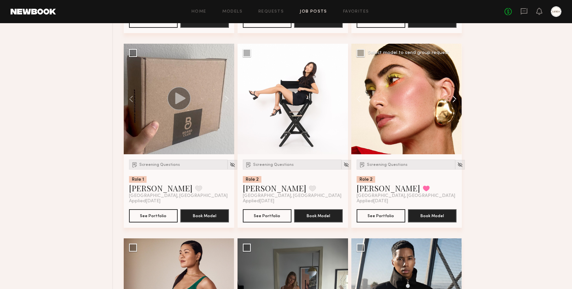
click at [453, 108] on button at bounding box center [451, 99] width 21 height 111
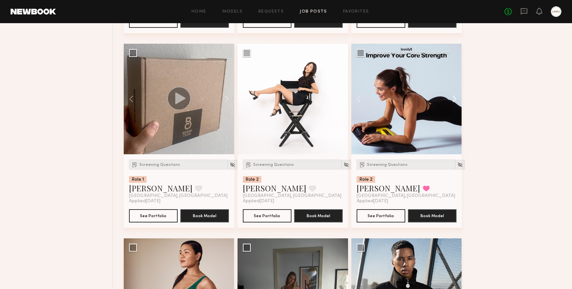
click at [453, 108] on button at bounding box center [451, 99] width 21 height 111
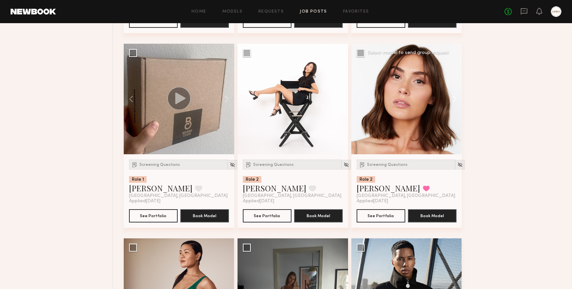
click at [453, 108] on button at bounding box center [451, 99] width 21 height 111
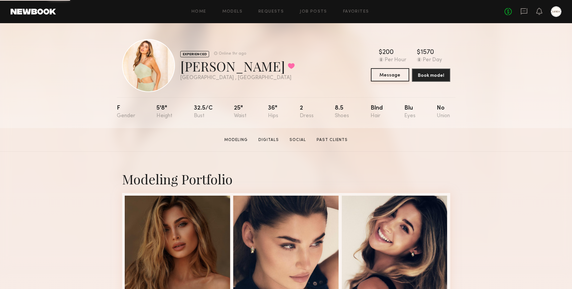
click at [383, 76] on button "Message" at bounding box center [390, 74] width 38 height 13
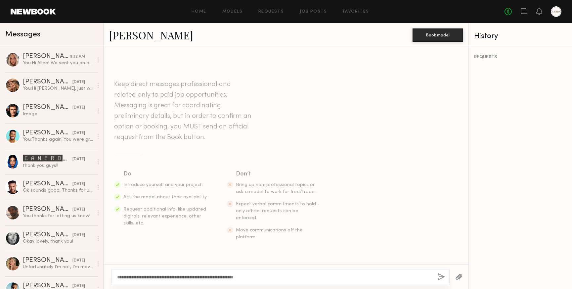
click at [192, 277] on textarea "**********" at bounding box center [274, 277] width 315 height 7
click at [305, 276] on textarea "**********" at bounding box center [274, 277] width 315 height 7
click at [380, 276] on textarea "**********" at bounding box center [274, 277] width 315 height 7
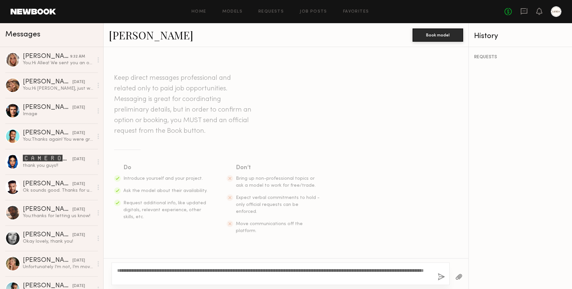
click at [338, 274] on textarea "**********" at bounding box center [274, 273] width 315 height 13
click at [377, 275] on textarea "**********" at bounding box center [274, 273] width 315 height 13
type textarea "**********"
click at [440, 277] on button "button" at bounding box center [441, 277] width 7 height 8
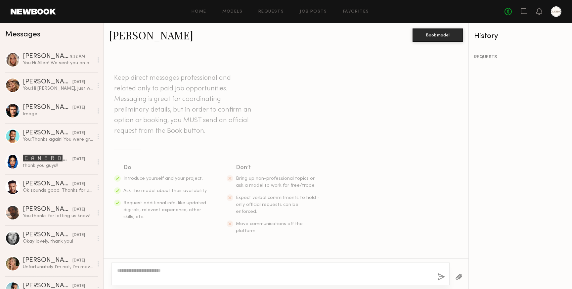
scroll to position [84, 0]
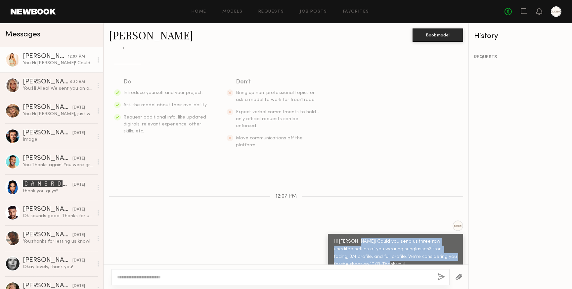
drag, startPoint x: 346, startPoint y: 252, endPoint x: 357, endPoint y: 227, distance: 26.9
click at [357, 238] on div "Hi Serena! Could you send us three raw unedited selfies of you wearing sunglass…" at bounding box center [395, 253] width 123 height 30
copy div "Could you send us three raw unedited selfies of you wearing sunglasses? Front f…"
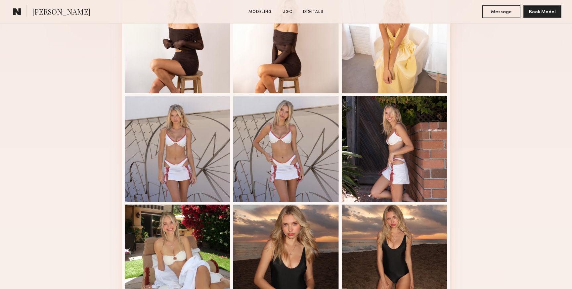
scroll to position [209, 0]
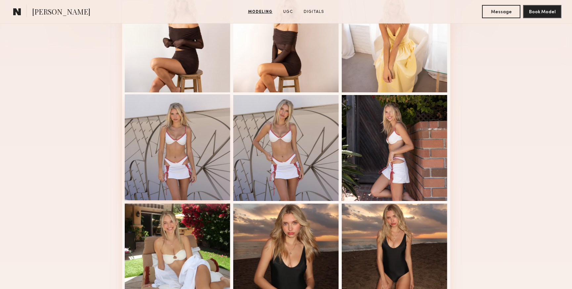
click at [164, 133] on div at bounding box center [178, 147] width 106 height 106
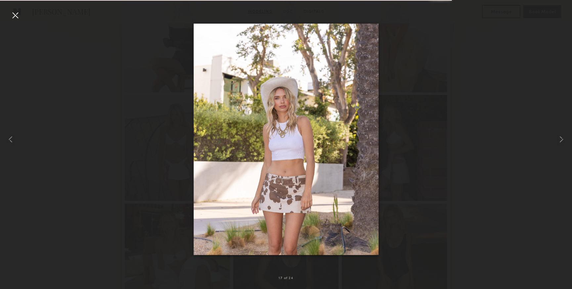
click at [18, 13] on div at bounding box center [15, 15] width 11 height 11
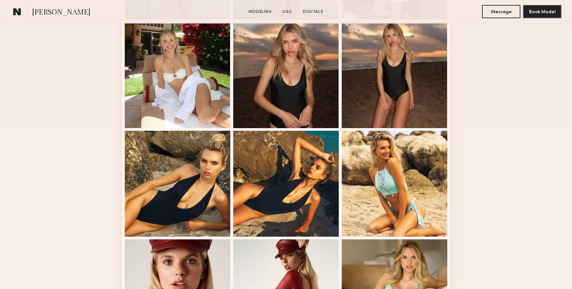
scroll to position [411, 0]
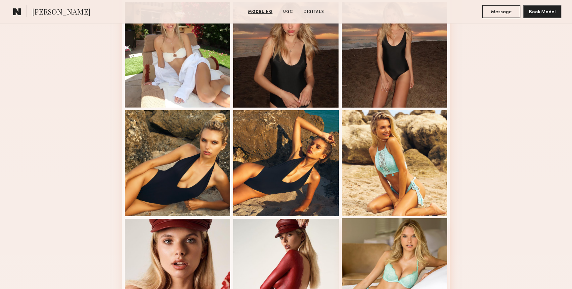
click at [401, 242] on div at bounding box center [395, 271] width 106 height 106
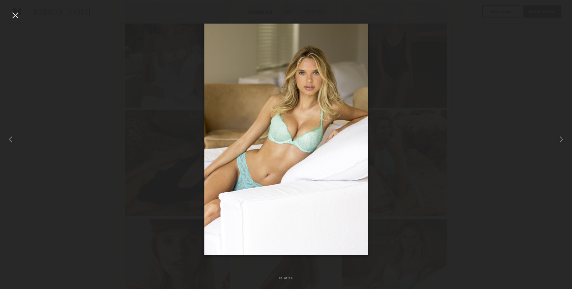
click at [14, 14] on div at bounding box center [15, 15] width 11 height 11
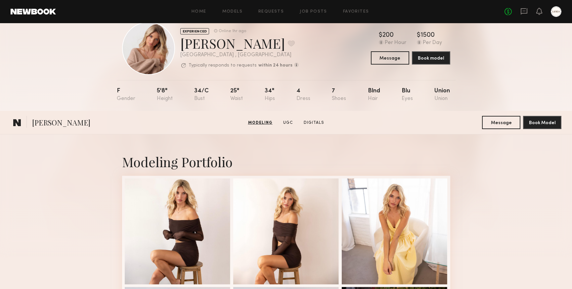
scroll to position [0, 0]
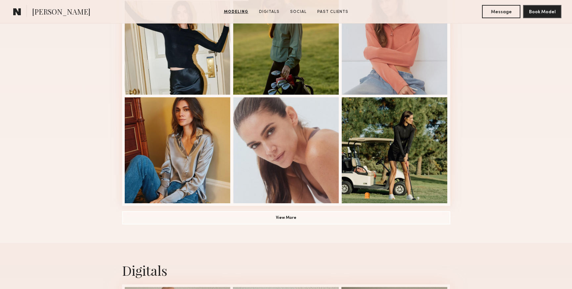
scroll to position [427, 0]
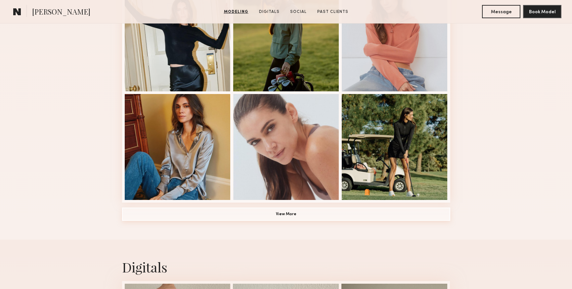
click at [283, 212] on button "View More" at bounding box center [286, 214] width 328 height 13
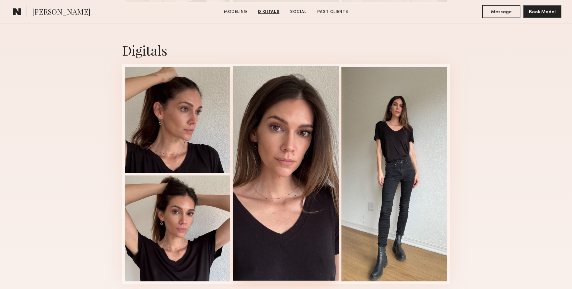
scroll to position [1058, 0]
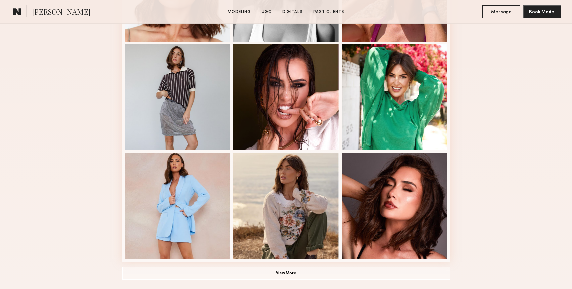
scroll to position [382, 0]
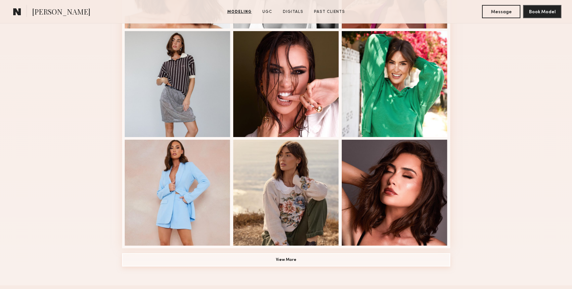
click at [309, 263] on button "View More" at bounding box center [286, 259] width 328 height 13
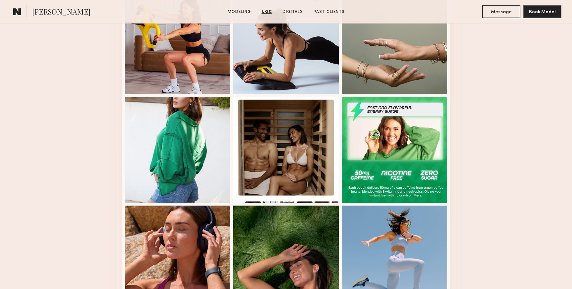
scroll to position [1409, 0]
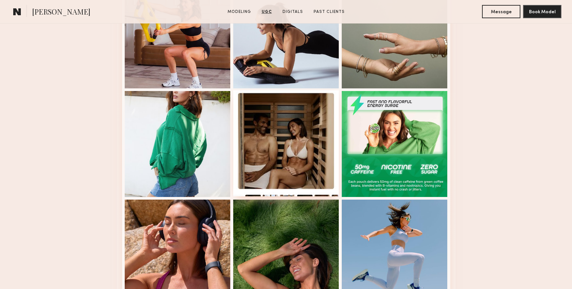
click at [310, 150] on div at bounding box center [286, 143] width 106 height 106
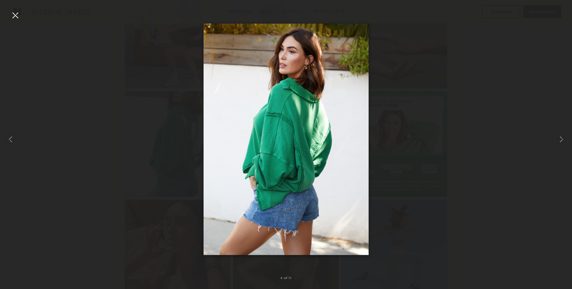
click at [14, 17] on div at bounding box center [15, 15] width 11 height 11
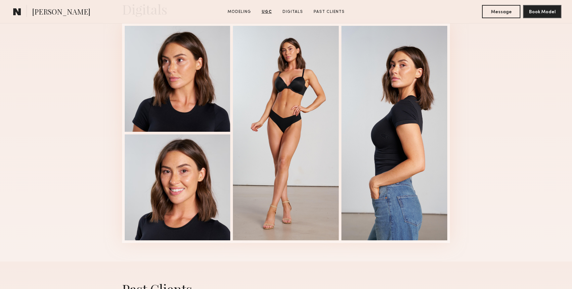
scroll to position [1860, 0]
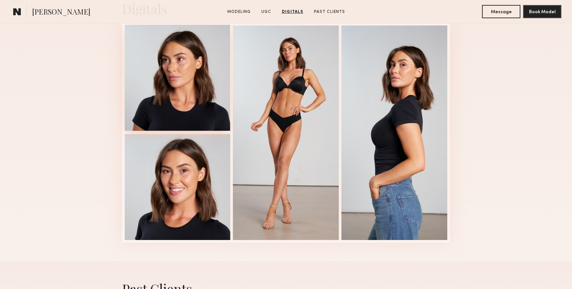
click at [180, 87] on div at bounding box center [178, 78] width 106 height 106
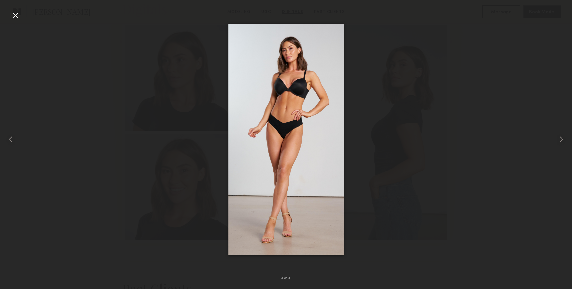
click at [13, 14] on div at bounding box center [15, 15] width 11 height 11
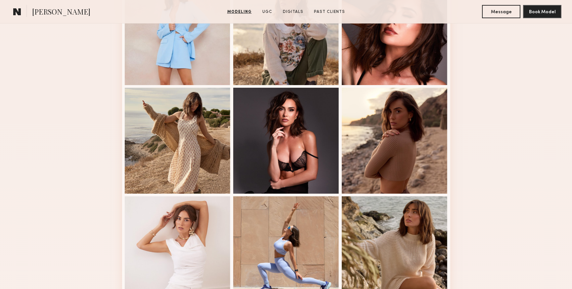
scroll to position [545, 0]
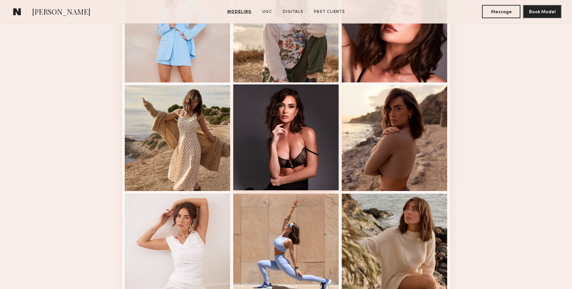
click at [305, 144] on div at bounding box center [286, 137] width 106 height 106
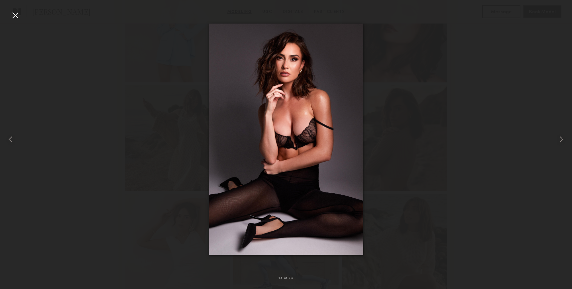
click at [16, 14] on div at bounding box center [15, 15] width 11 height 11
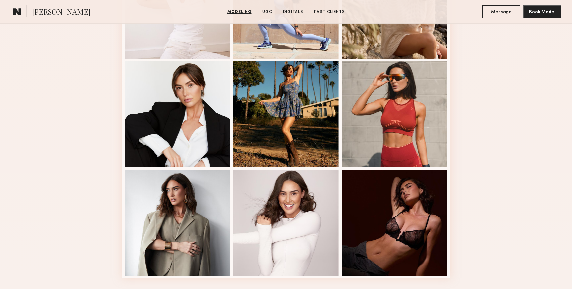
scroll to position [787, 0]
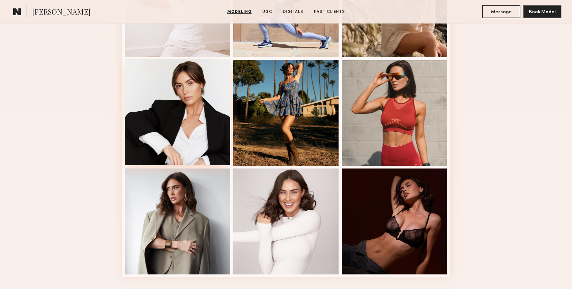
click at [184, 128] on div at bounding box center [178, 112] width 106 height 106
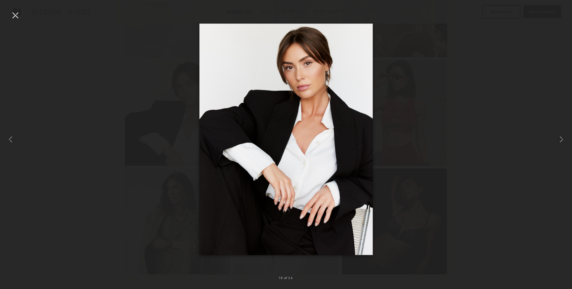
click at [12, 16] on div at bounding box center [15, 15] width 11 height 11
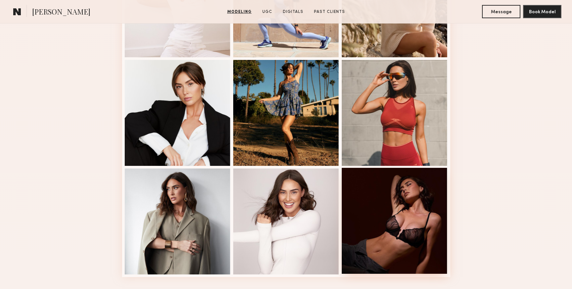
click at [418, 233] on div at bounding box center [395, 221] width 106 height 106
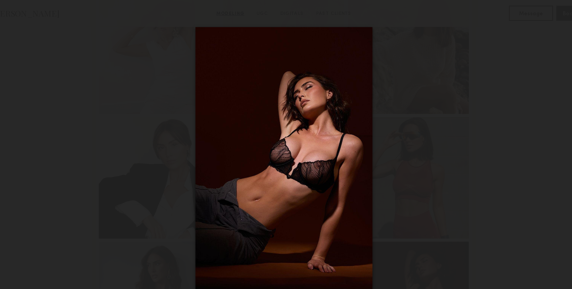
scroll to position [743, 0]
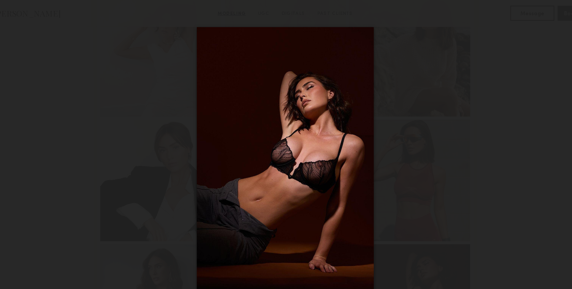
click at [146, 44] on div at bounding box center [286, 139] width 572 height 257
click at [224, 63] on img at bounding box center [286, 138] width 155 height 231
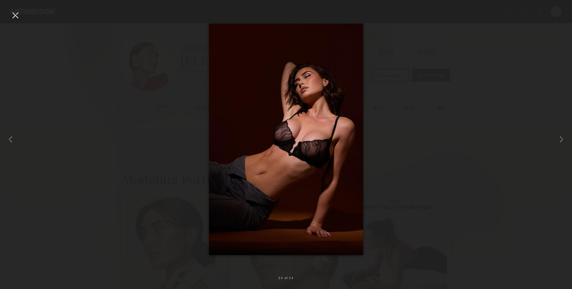
click at [16, 16] on div at bounding box center [15, 15] width 11 height 11
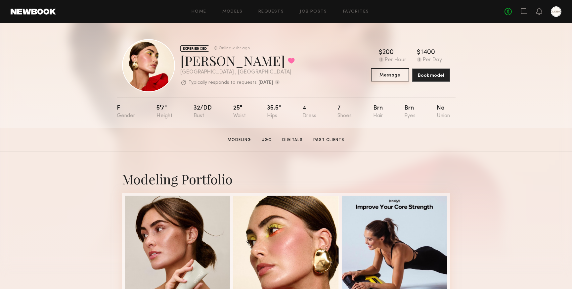
click at [387, 70] on button "Message" at bounding box center [390, 74] width 38 height 13
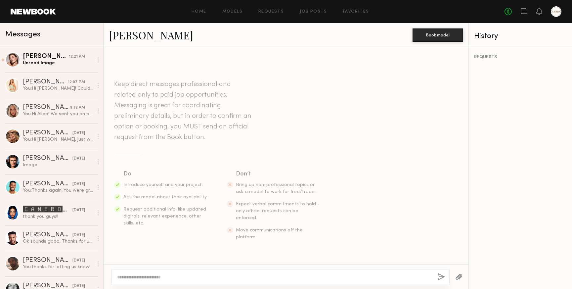
click at [165, 277] on textarea at bounding box center [274, 277] width 315 height 7
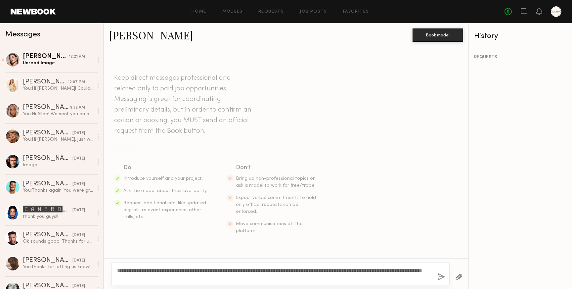
type textarea "**********"
click at [442, 277] on button "button" at bounding box center [441, 277] width 7 height 8
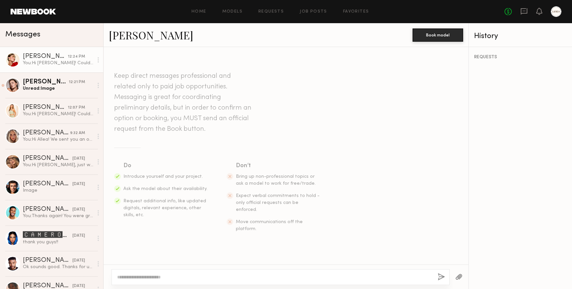
scroll to position [84, 0]
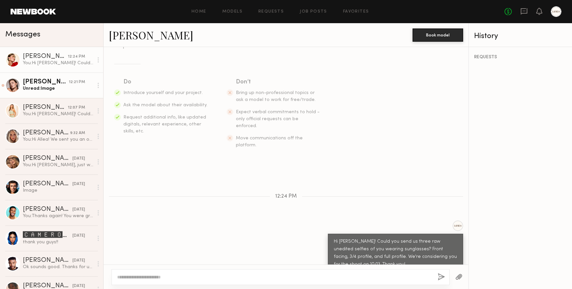
click at [38, 82] on div "Chelsey M." at bounding box center [46, 82] width 46 height 7
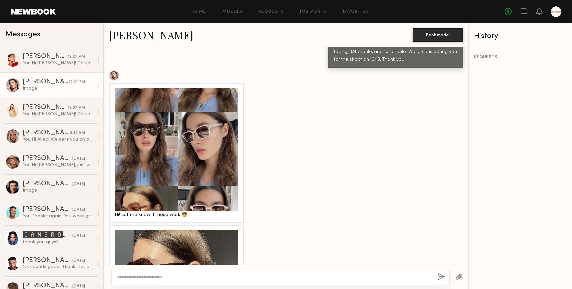
scroll to position [290, 0]
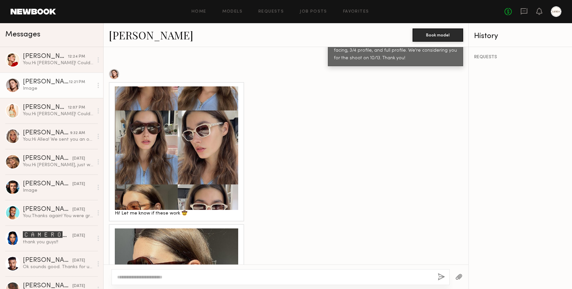
click at [187, 123] on div at bounding box center [176, 147] width 123 height 123
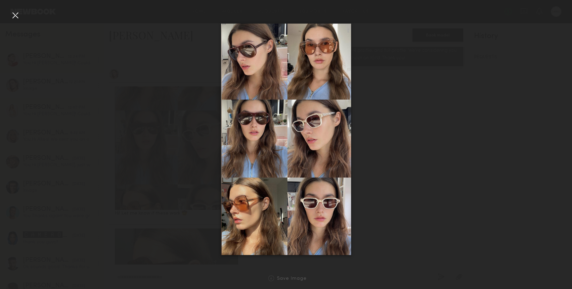
click at [175, 112] on div at bounding box center [286, 139] width 572 height 257
click at [15, 17] on div at bounding box center [15, 15] width 11 height 11
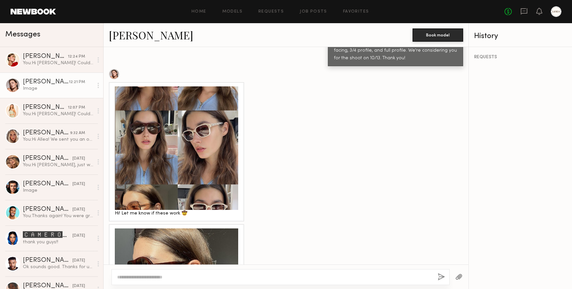
scroll to position [373, 0]
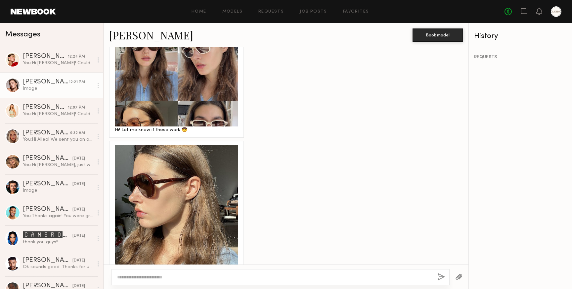
click at [168, 279] on textarea at bounding box center [274, 277] width 315 height 7
type textarea "**********"
click at [441, 275] on button "button" at bounding box center [441, 277] width 7 height 8
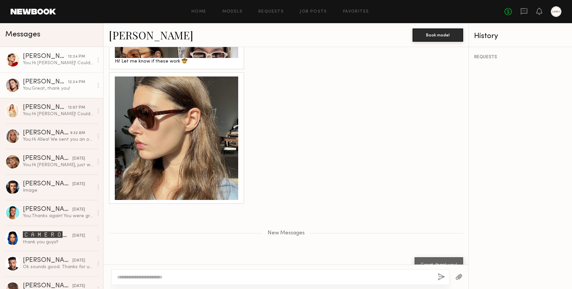
click at [44, 63] on div "You: Hi Louise! Could you send us three raw unedited selfies of you wearing sun…" at bounding box center [58, 63] width 70 height 6
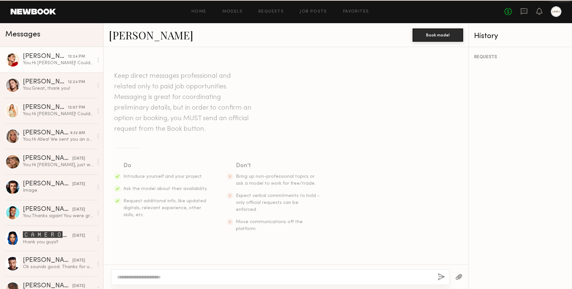
scroll to position [84, 0]
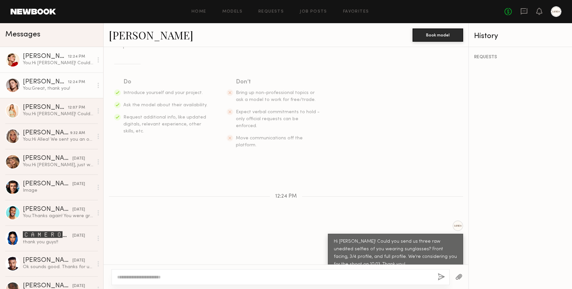
click at [50, 89] on div "You: Great, thank you!" at bounding box center [58, 88] width 70 height 6
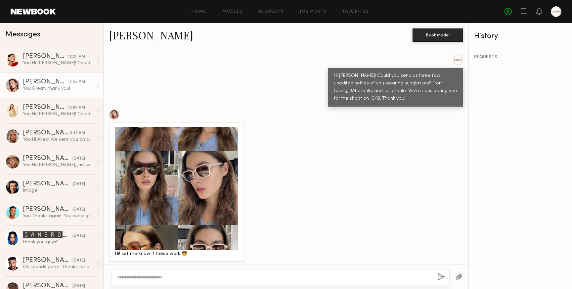
scroll to position [214, 0]
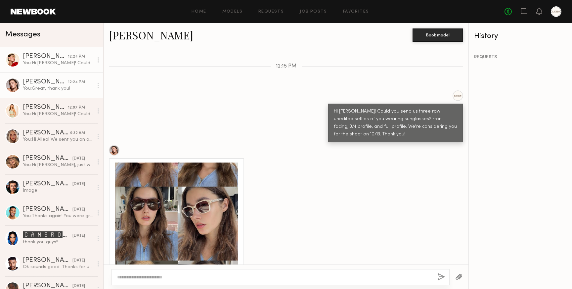
click at [37, 62] on div "You: Hi Louise! Could you send us three raw unedited selfies of you wearing sun…" at bounding box center [58, 63] width 70 height 6
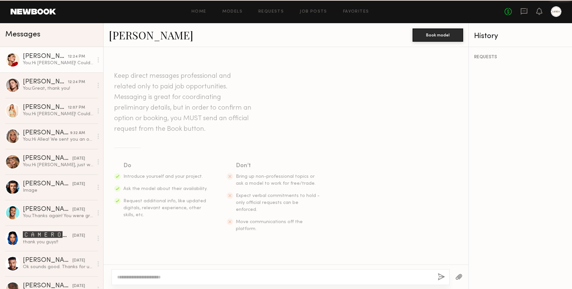
scroll to position [84, 0]
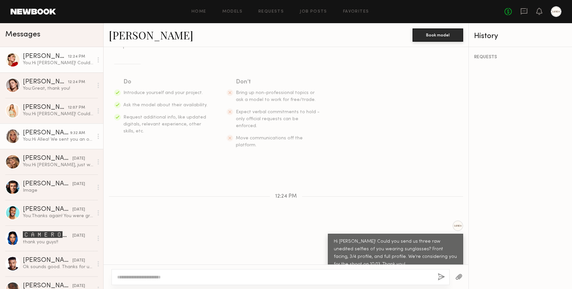
click at [44, 141] on div "You: Hi Allea! We sent you an option request for a job on Monday 10/13 - are yo…" at bounding box center [58, 139] width 70 height 6
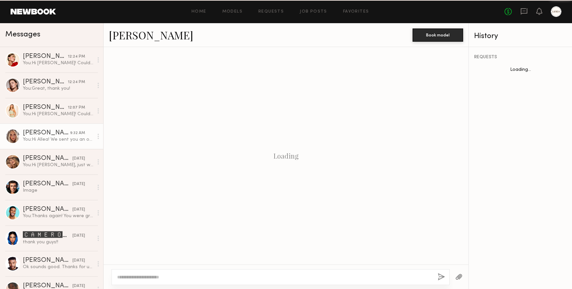
scroll to position [69, 0]
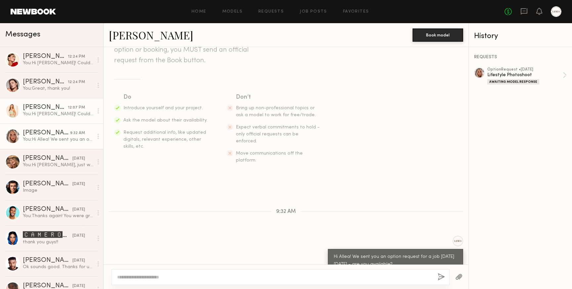
click at [41, 115] on div "You: Hi Serena! Could you send us three raw unedited selfies of you wearing sun…" at bounding box center [58, 114] width 70 height 6
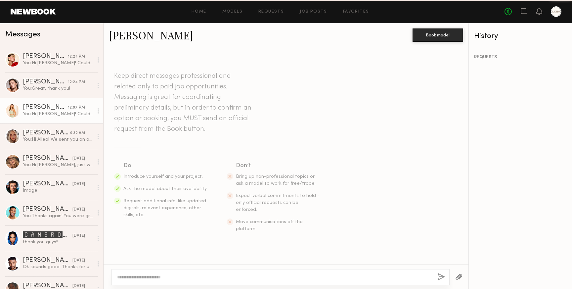
scroll to position [84, 0]
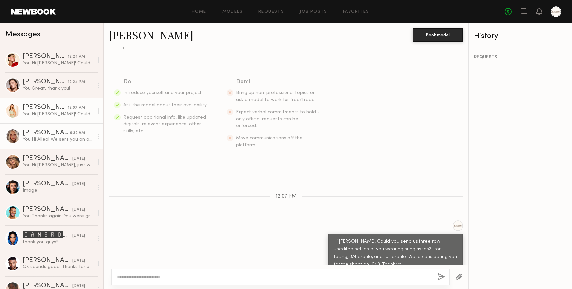
click at [39, 140] on div "You: Hi Allea! We sent you an option request for a job on Monday 10/13 - are yo…" at bounding box center [58, 139] width 70 height 6
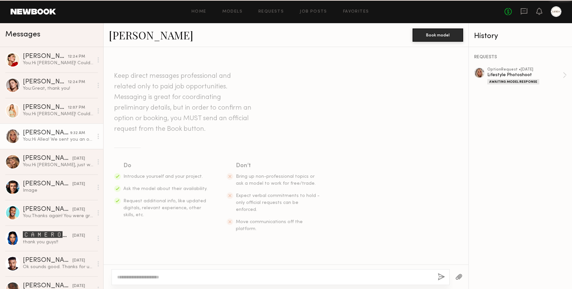
scroll to position [69, 0]
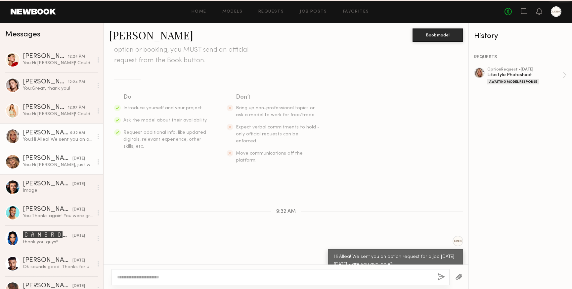
click at [34, 163] on div "You: Hi Anna, just wanted to follow up - are you able to send us those 3 selfie…" at bounding box center [58, 165] width 70 height 6
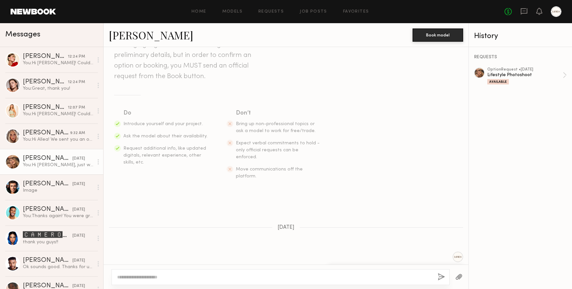
scroll to position [42, 0]
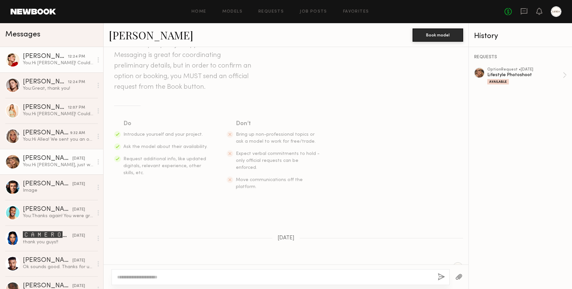
click at [45, 59] on div "Louise M." at bounding box center [45, 56] width 45 height 7
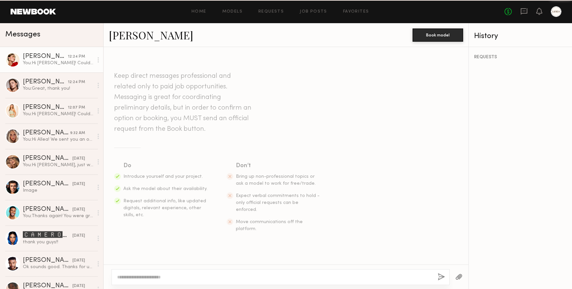
scroll to position [84, 0]
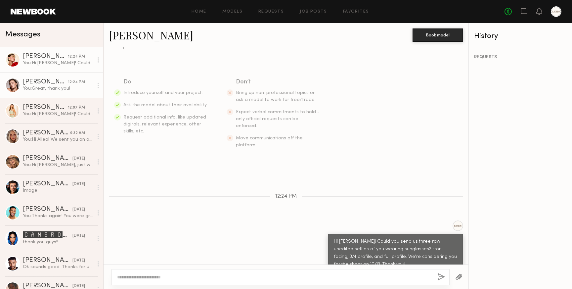
click at [34, 88] on div "You: Great, thank you!" at bounding box center [58, 88] width 70 height 6
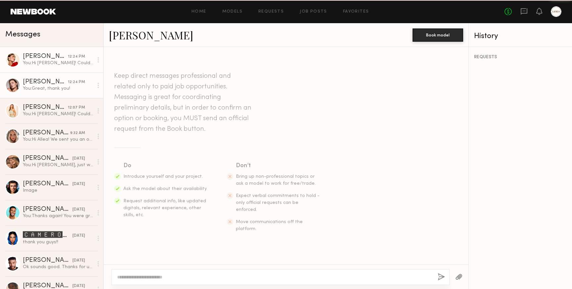
scroll to position [392, 0]
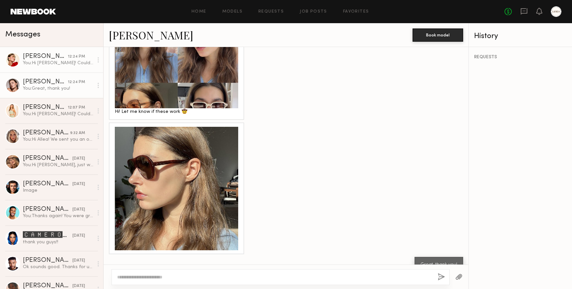
click at [40, 63] on div "You: Hi Louise! Could you send us three raw unedited selfies of you wearing sun…" at bounding box center [58, 63] width 70 height 6
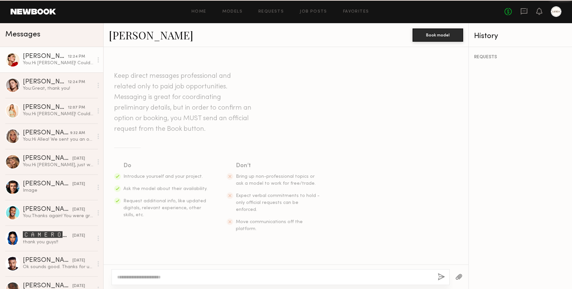
scroll to position [84, 0]
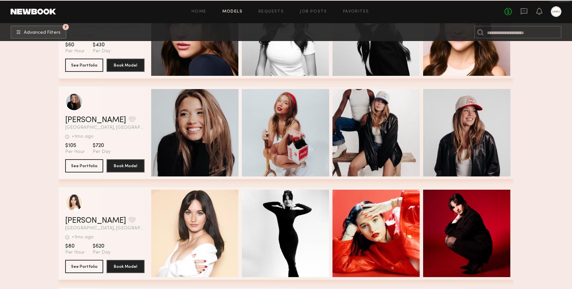
scroll to position [77162, 0]
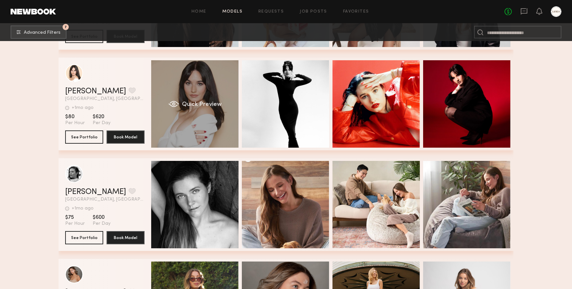
click at [209, 104] on span "Quick Preview" at bounding box center [202, 105] width 40 height 6
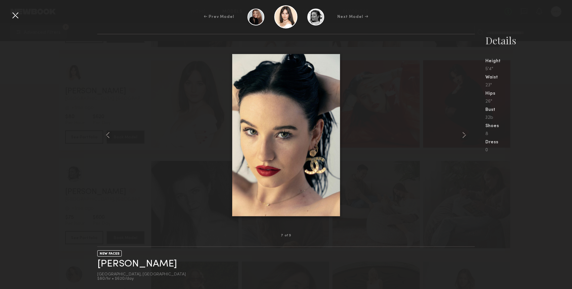
click at [16, 16] on div at bounding box center [15, 15] width 11 height 11
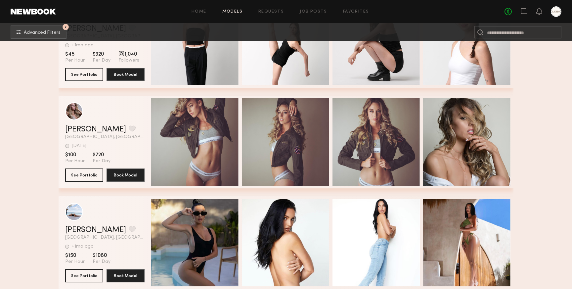
scroll to position [77527, 0]
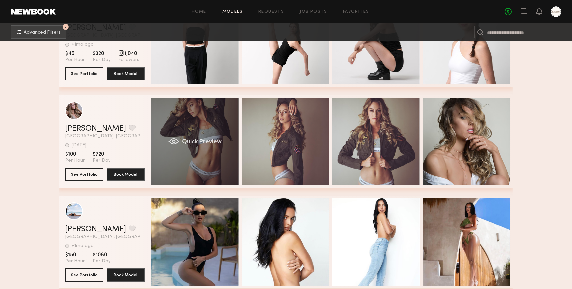
click at [209, 142] on span "Quick Preview" at bounding box center [202, 142] width 40 height 6
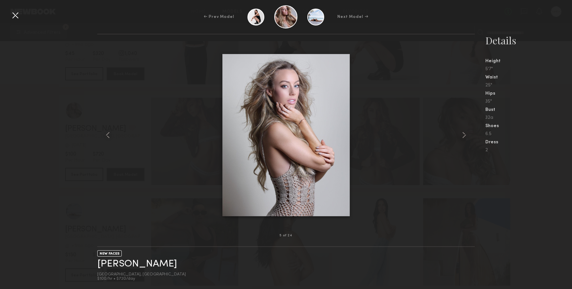
click at [16, 14] on div at bounding box center [15, 15] width 11 height 11
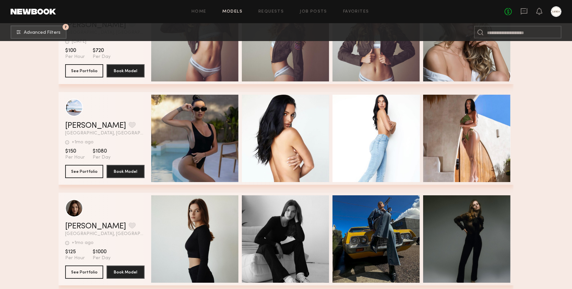
scroll to position [77665, 0]
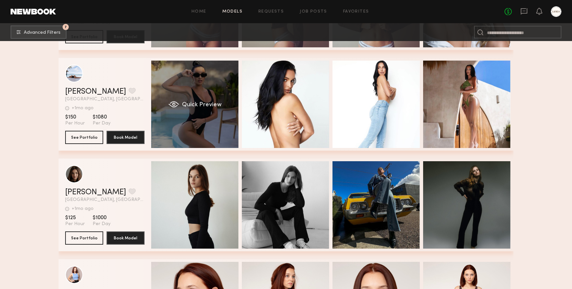
click at [206, 107] on span "Quick Preview" at bounding box center [202, 105] width 40 height 6
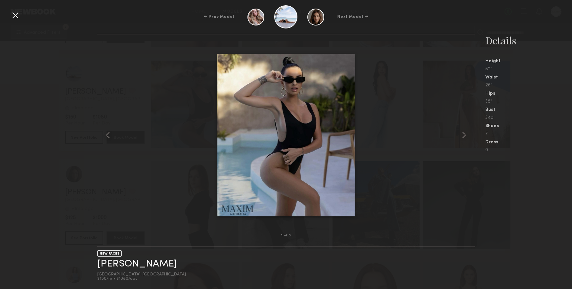
click at [16, 16] on div at bounding box center [15, 15] width 11 height 11
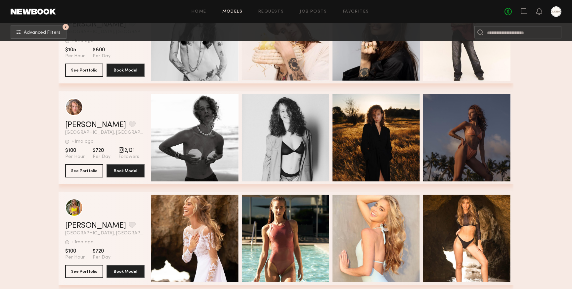
scroll to position [78758, 0]
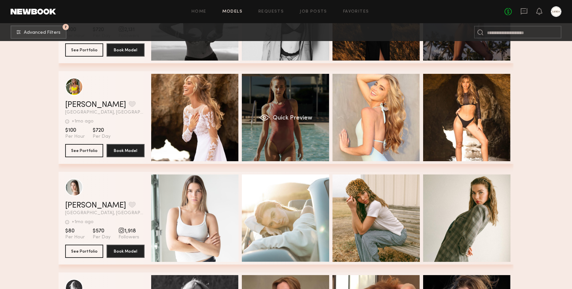
click at [300, 134] on div "Quick Preview" at bounding box center [285, 117] width 87 height 87
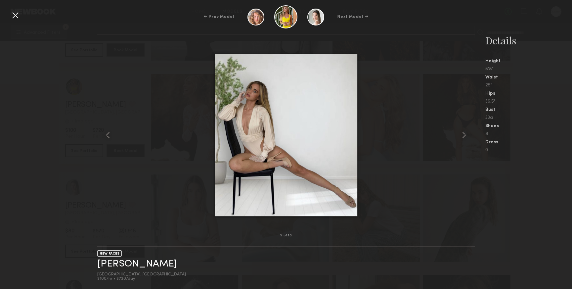
click at [16, 14] on div at bounding box center [15, 15] width 11 height 11
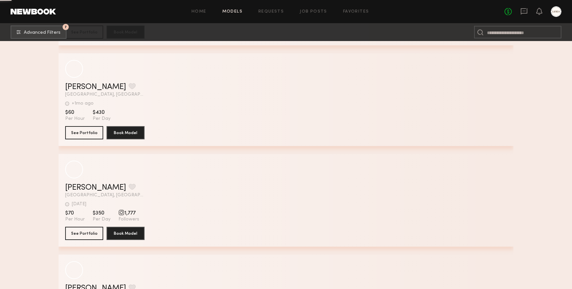
scroll to position [81694, 0]
